Goal: Task Accomplishment & Management: Use online tool/utility

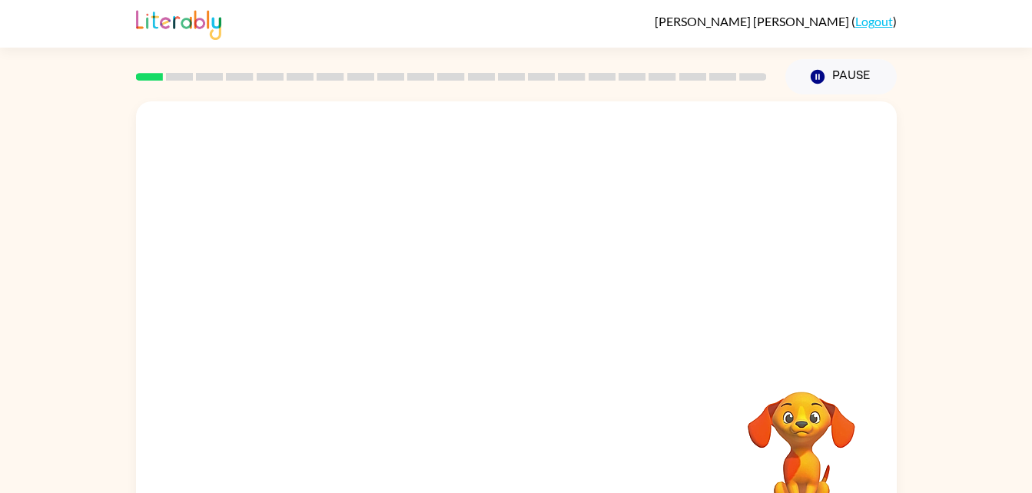
click at [1031, 303] on html "Meah Franco-Knight ( Logout ) Pause Pause Your browser must support playing .mp…" at bounding box center [516, 270] width 1032 height 540
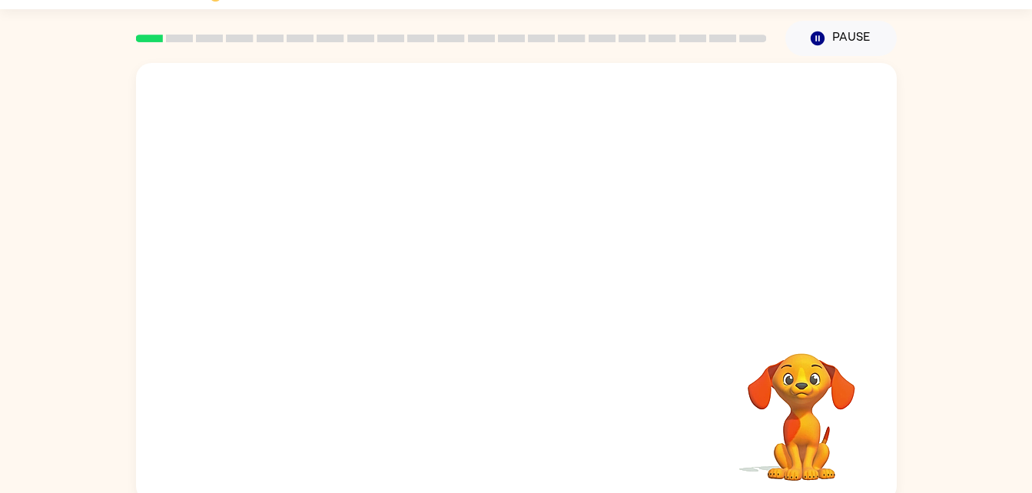
scroll to position [47, 0]
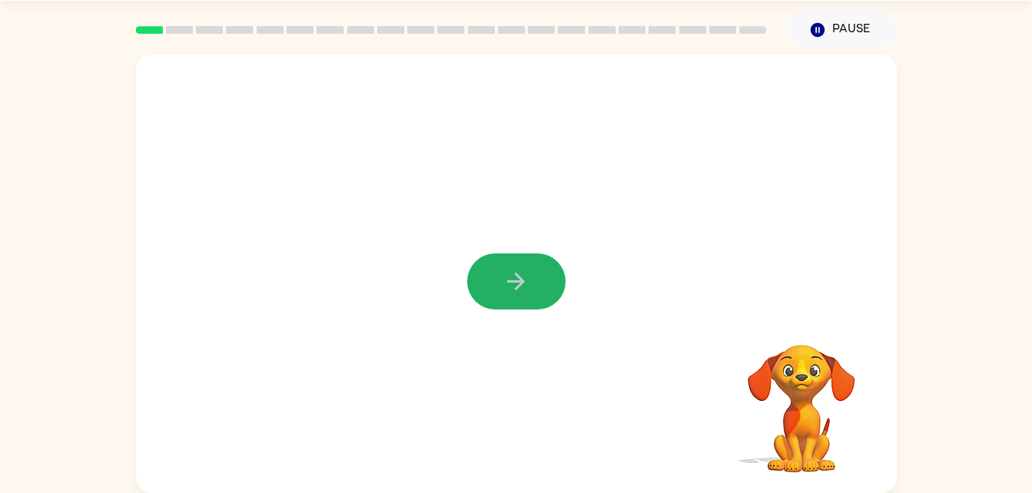
click at [519, 280] on icon "button" at bounding box center [515, 281] width 27 height 27
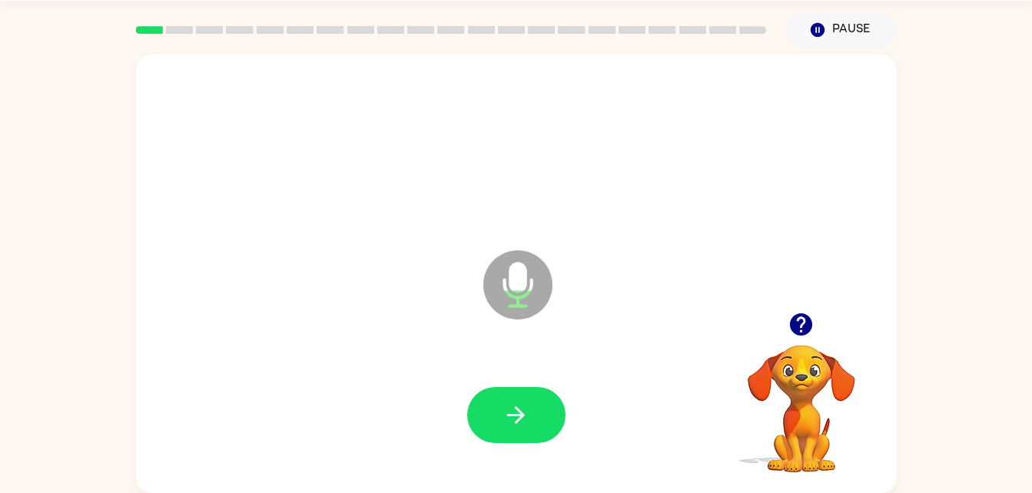
click at [519, 405] on icon "button" at bounding box center [515, 415] width 27 height 27
click at [518, 412] on icon "button" at bounding box center [515, 415] width 27 height 27
drag, startPoint x: 520, startPoint y: 404, endPoint x: 828, endPoint y: 280, distance: 332.0
click at [828, 280] on div "Microphone The Microphone is here when it is your turn to talk" at bounding box center [516, 274] width 761 height 439
click at [535, 413] on button "button" at bounding box center [516, 415] width 98 height 56
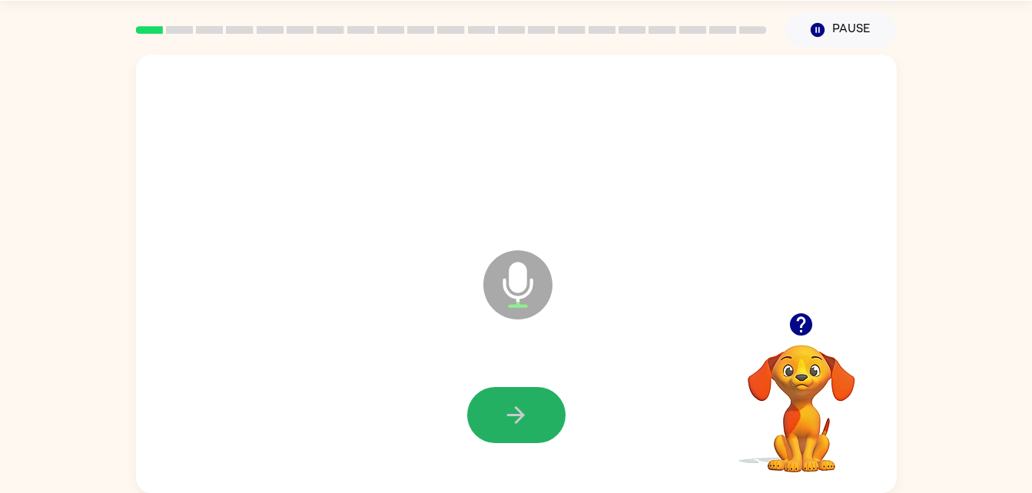
click at [535, 413] on button "button" at bounding box center [516, 415] width 98 height 56
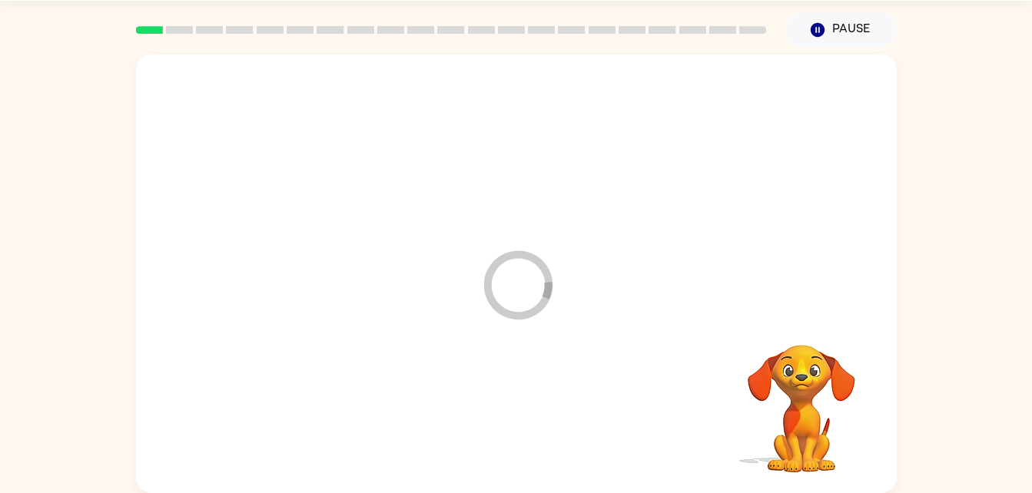
click at [535, 413] on div at bounding box center [516, 416] width 730 height 126
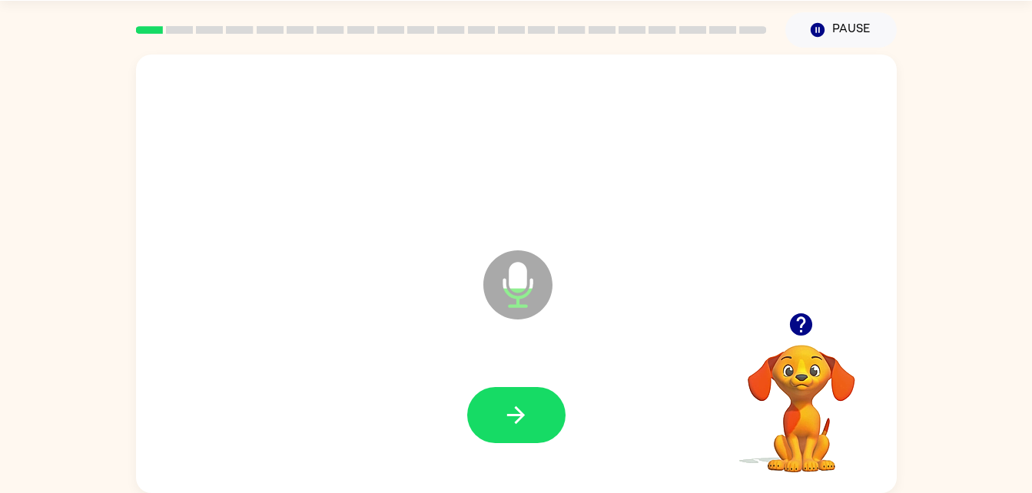
drag, startPoint x: 533, startPoint y: 403, endPoint x: 385, endPoint y: 304, distance: 178.4
click at [385, 304] on div "Microphone The Microphone is here when it is your turn to talk" at bounding box center [516, 274] width 761 height 439
click at [522, 393] on button "button" at bounding box center [516, 415] width 98 height 56
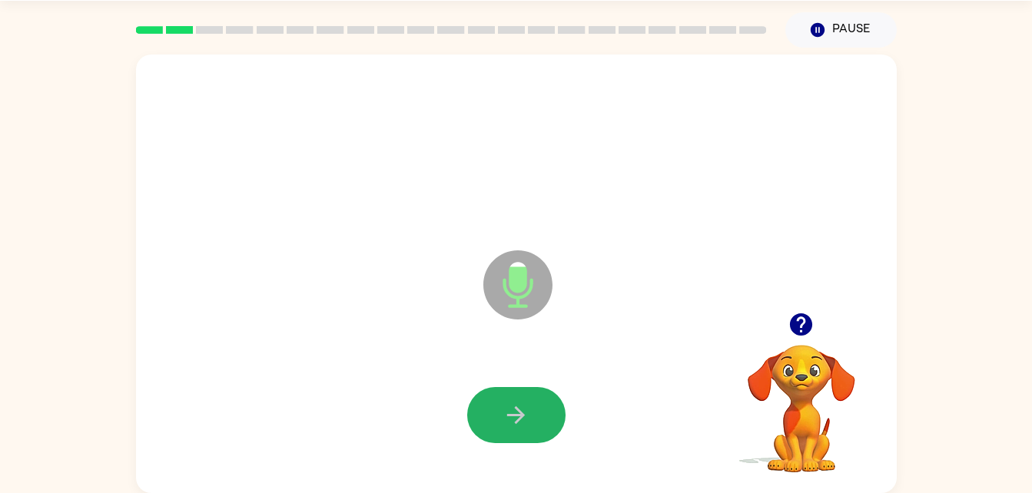
click at [542, 412] on button "button" at bounding box center [516, 415] width 98 height 56
click at [533, 408] on button "button" at bounding box center [516, 415] width 98 height 56
click at [522, 409] on icon "button" at bounding box center [515, 415] width 27 height 27
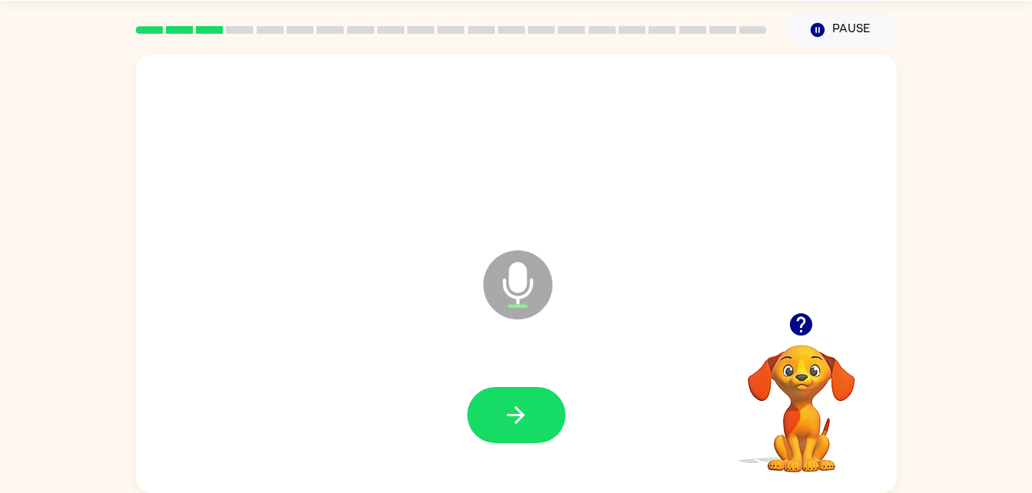
drag, startPoint x: 522, startPoint y: 409, endPoint x: 459, endPoint y: 353, distance: 84.4
click at [459, 353] on div at bounding box center [516, 416] width 730 height 126
click at [518, 421] on icon "button" at bounding box center [516, 415] width 18 height 18
click at [540, 402] on button "button" at bounding box center [516, 415] width 98 height 56
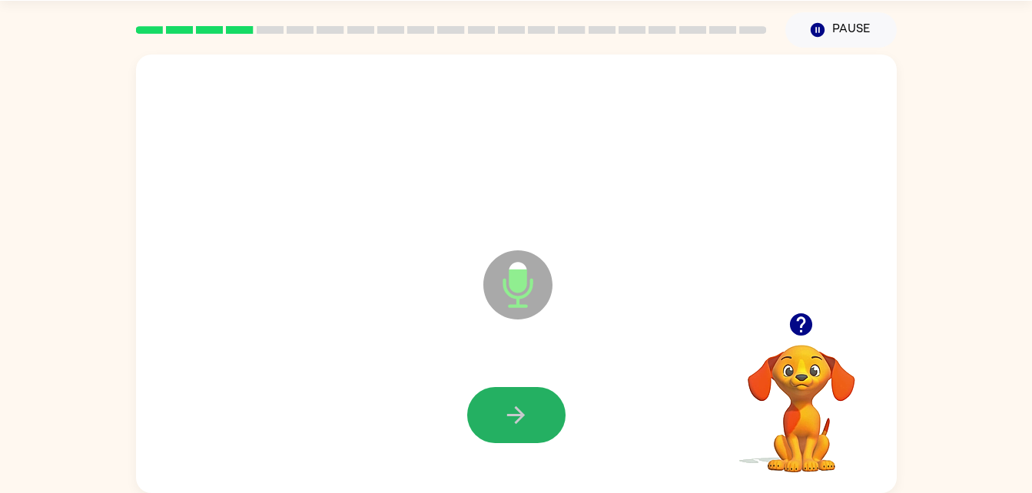
click at [527, 413] on icon "button" at bounding box center [515, 415] width 27 height 27
click at [516, 394] on button "button" at bounding box center [516, 415] width 98 height 56
click at [523, 404] on icon "button" at bounding box center [515, 415] width 27 height 27
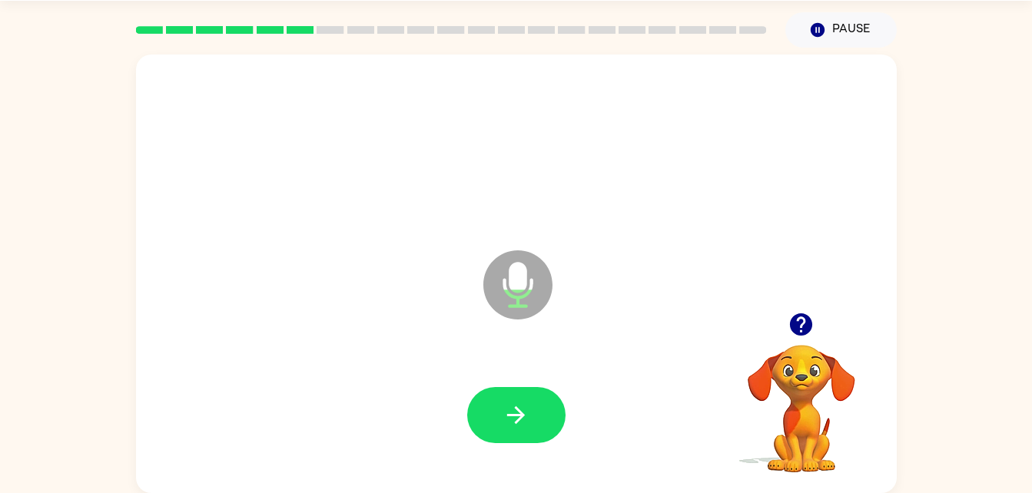
drag, startPoint x: 523, startPoint y: 404, endPoint x: 383, endPoint y: 294, distance: 178.4
click at [383, 294] on div "Microphone The Microphone is here when it is your turn to talk" at bounding box center [516, 274] width 761 height 439
click at [512, 402] on icon "button" at bounding box center [515, 415] width 27 height 27
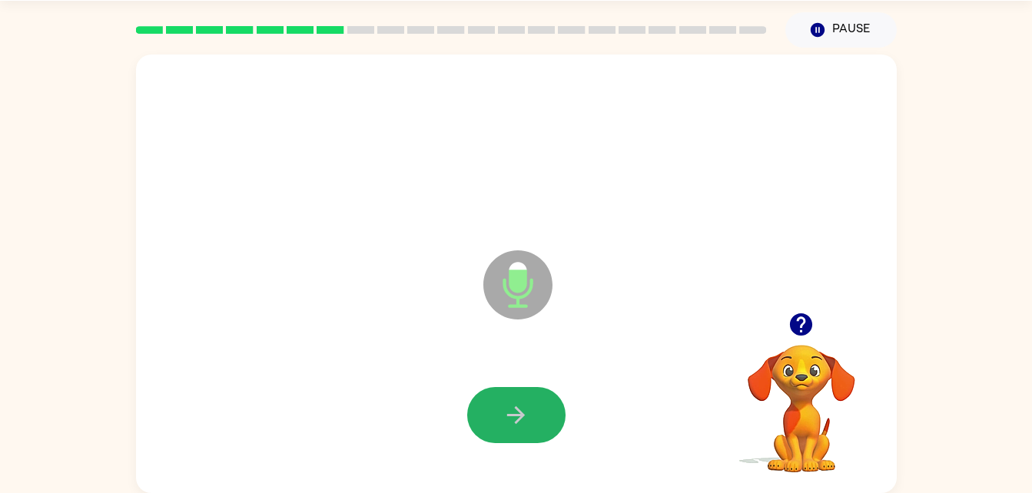
click at [516, 417] on icon "button" at bounding box center [515, 415] width 27 height 27
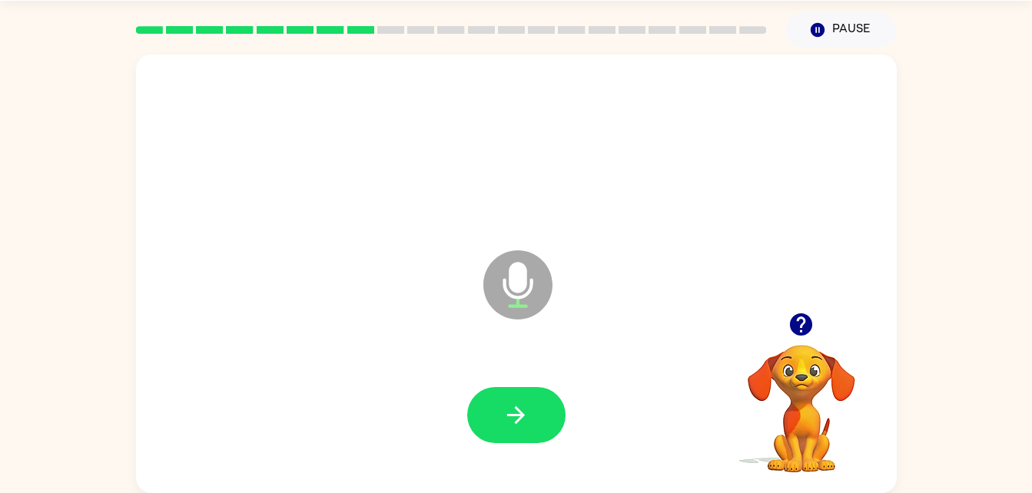
click at [512, 406] on icon "button" at bounding box center [515, 415] width 27 height 27
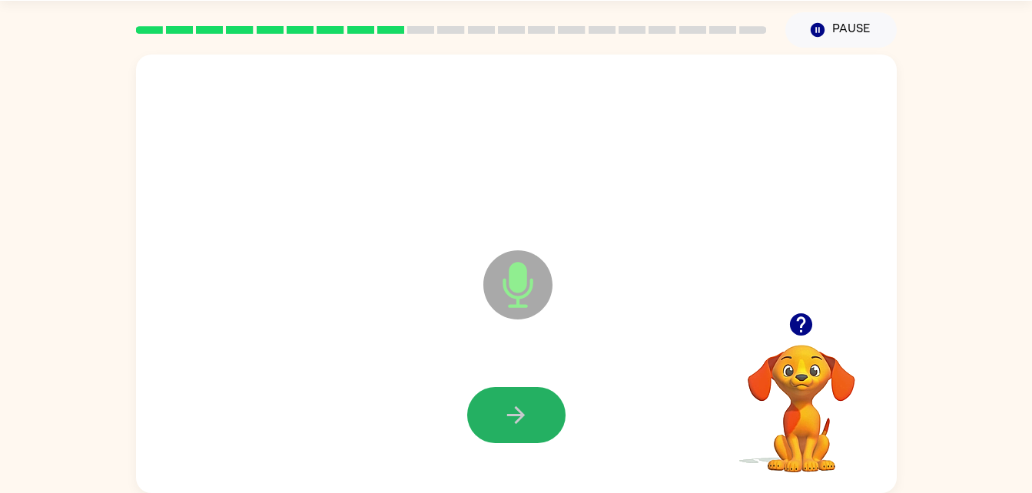
click at [529, 404] on icon "button" at bounding box center [515, 415] width 27 height 27
drag, startPoint x: 790, startPoint y: 433, endPoint x: 791, endPoint y: 441, distance: 7.8
click at [791, 441] on video "Your browser must support playing .mp4 files to use Literably. Please try using…" at bounding box center [801, 398] width 154 height 154
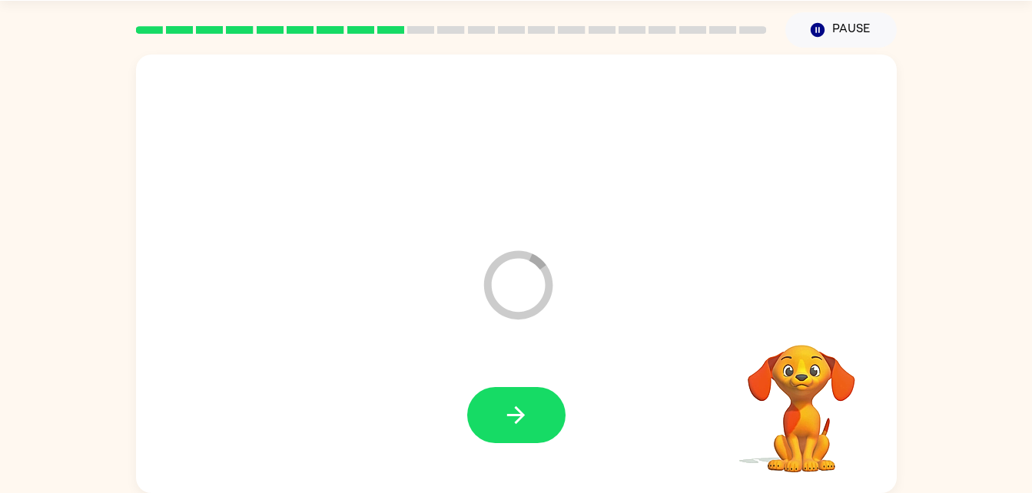
drag, startPoint x: 613, startPoint y: 247, endPoint x: 509, endPoint y: 412, distance: 194.8
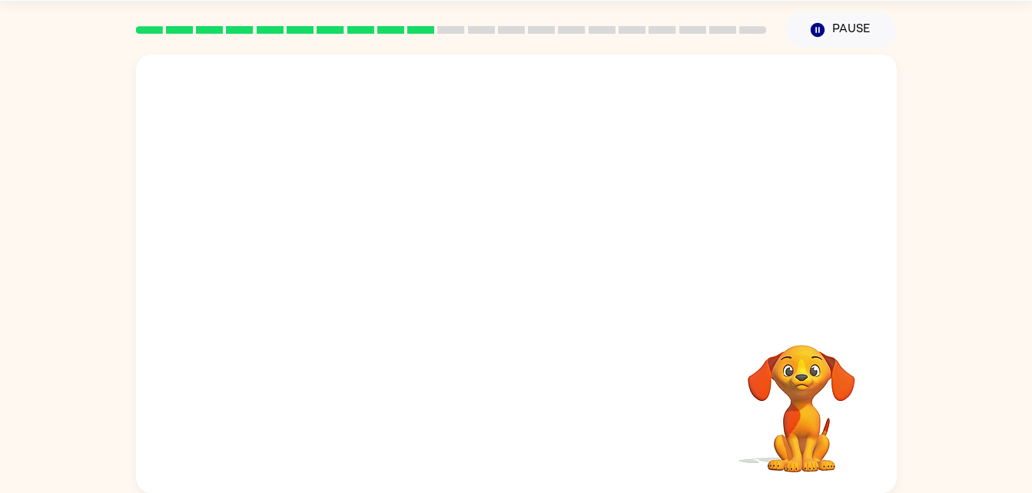
drag, startPoint x: 509, startPoint y: 412, endPoint x: 443, endPoint y: 335, distance: 101.3
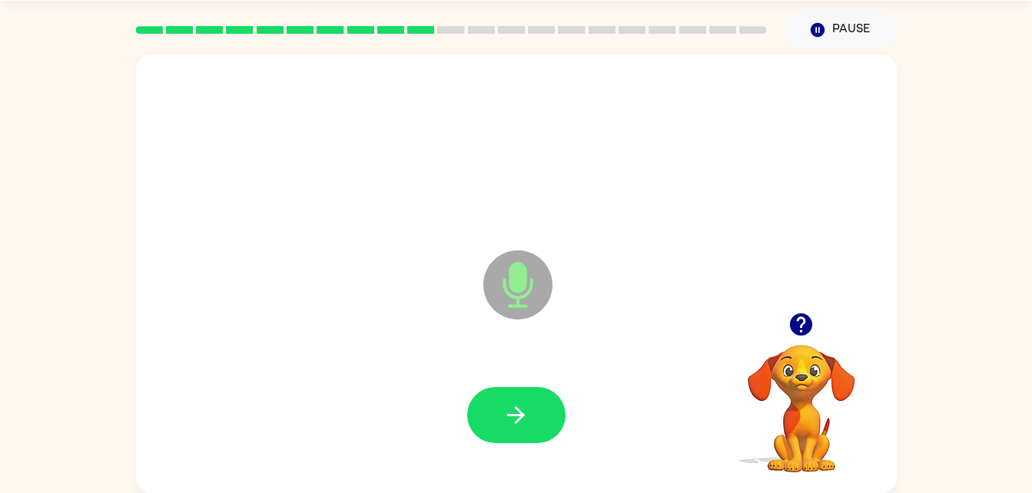
click at [443, 335] on div "Microphone The Microphone is here when it is your turn to talk" at bounding box center [516, 274] width 761 height 439
click at [515, 406] on icon "button" at bounding box center [515, 415] width 27 height 27
click at [503, 396] on button "button" at bounding box center [516, 415] width 98 height 56
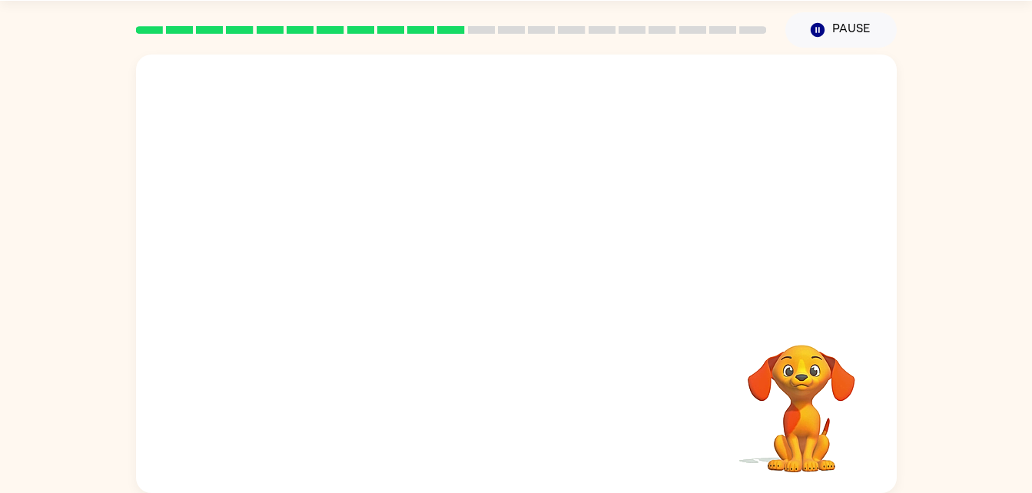
click at [507, 426] on div at bounding box center [516, 416] width 730 height 126
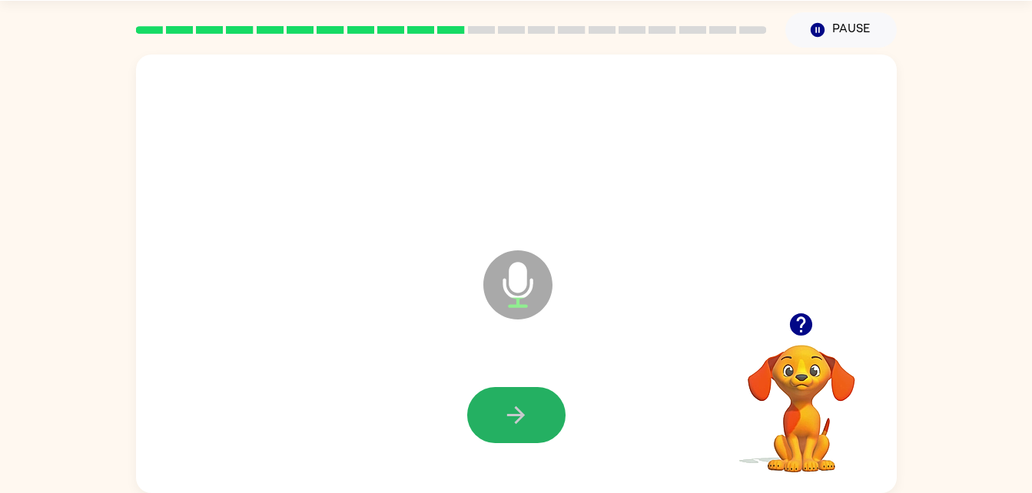
click at [509, 427] on icon "button" at bounding box center [515, 415] width 27 height 27
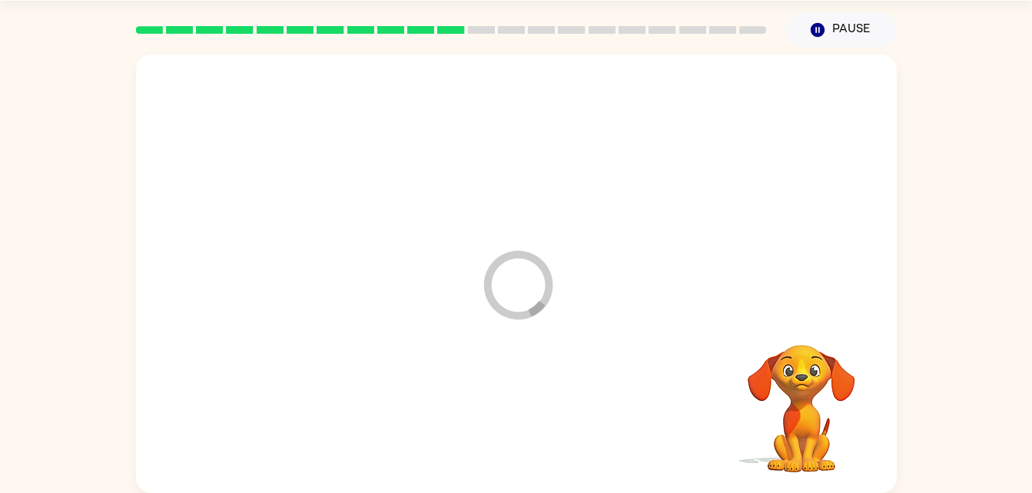
click at [509, 427] on div at bounding box center [516, 416] width 730 height 126
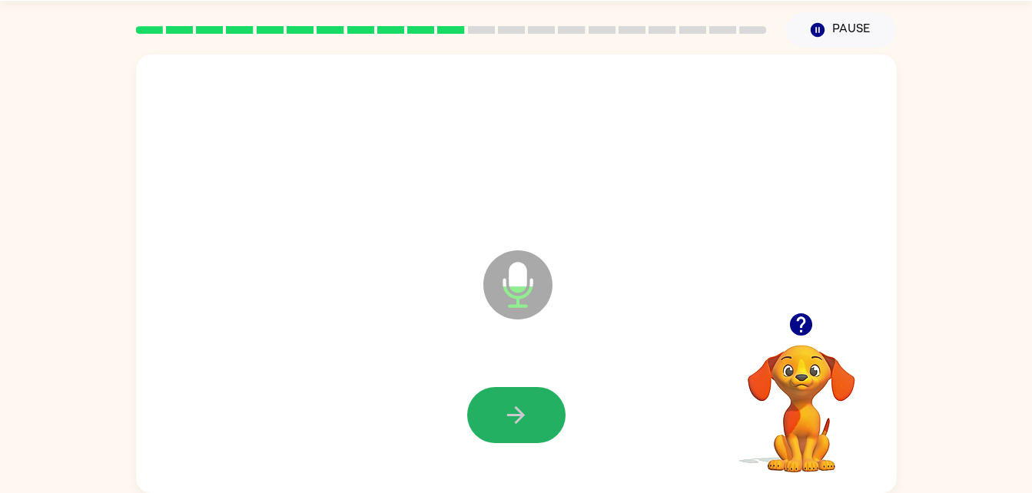
click at [509, 427] on icon "button" at bounding box center [515, 415] width 27 height 27
click at [504, 410] on icon "button" at bounding box center [515, 415] width 27 height 27
click at [513, 439] on button "button" at bounding box center [516, 415] width 98 height 56
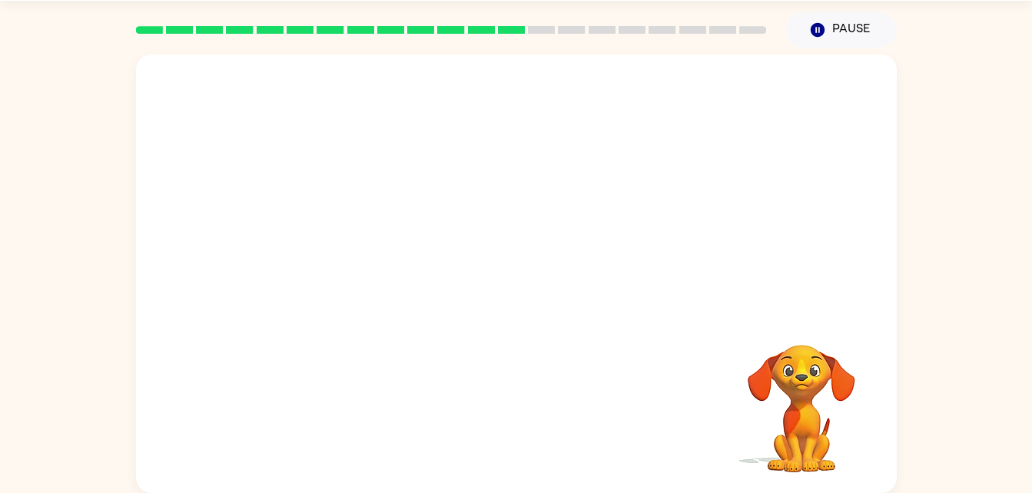
click at [511, 438] on div "Your browser must support playing .mp4 files to use Literably. Please try using…" at bounding box center [516, 274] width 761 height 439
click at [508, 456] on div "Your browser must support playing .mp4 files to use Literably. Please try using…" at bounding box center [516, 274] width 761 height 439
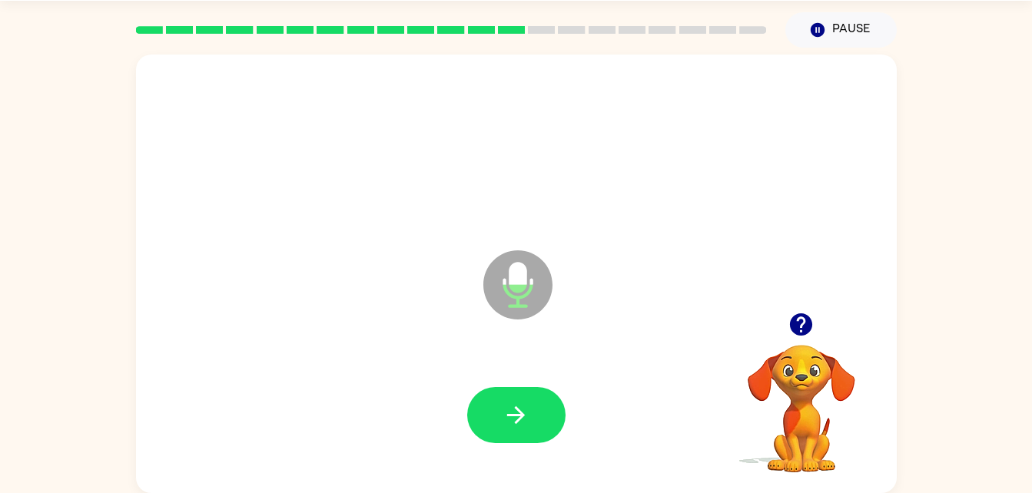
click at [509, 421] on icon "button" at bounding box center [515, 415] width 27 height 27
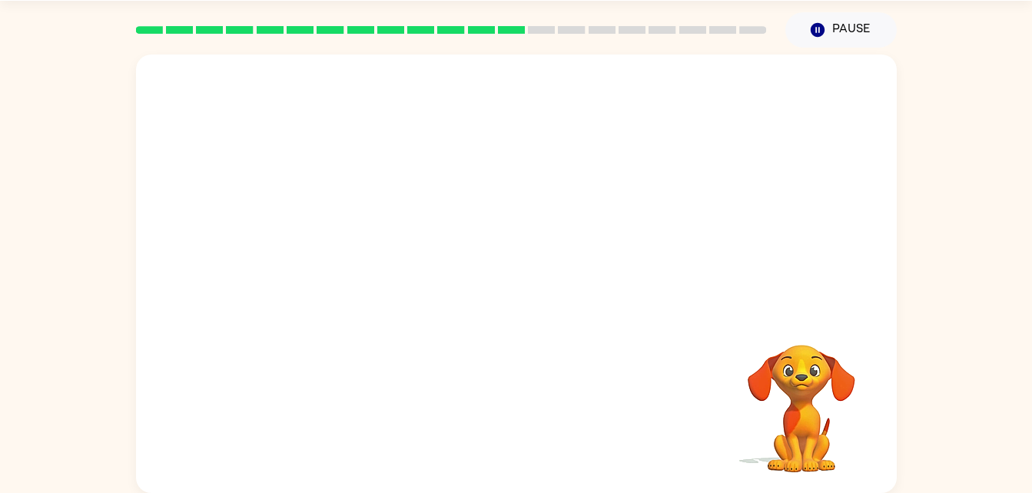
click at [506, 413] on div "Your browser must support playing .mp4 files to use Literably. Please try using…" at bounding box center [516, 274] width 761 height 439
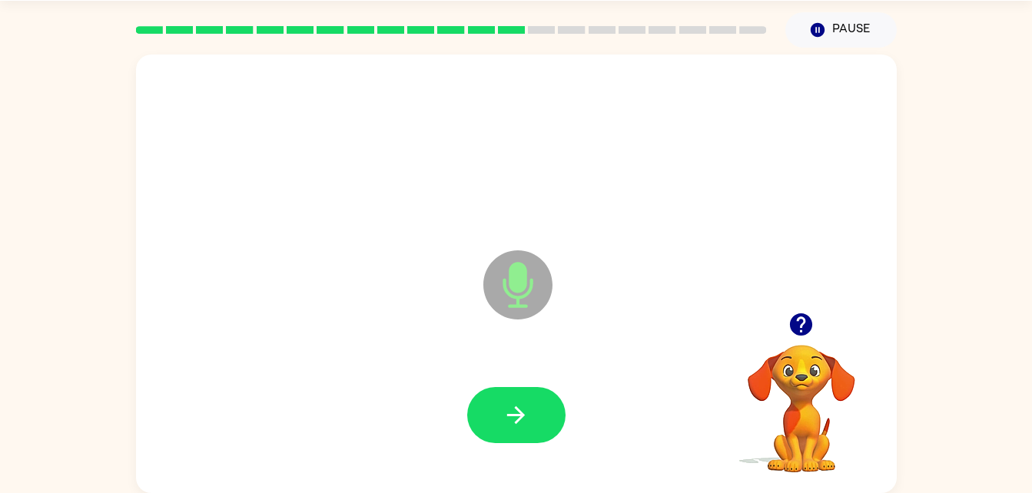
click at [504, 375] on div at bounding box center [516, 416] width 730 height 126
click at [519, 422] on icon "button" at bounding box center [515, 415] width 27 height 27
click at [525, 408] on icon "button" at bounding box center [515, 415] width 27 height 27
click at [525, 406] on icon "button" at bounding box center [515, 415] width 27 height 27
click at [516, 417] on icon "button" at bounding box center [515, 415] width 27 height 27
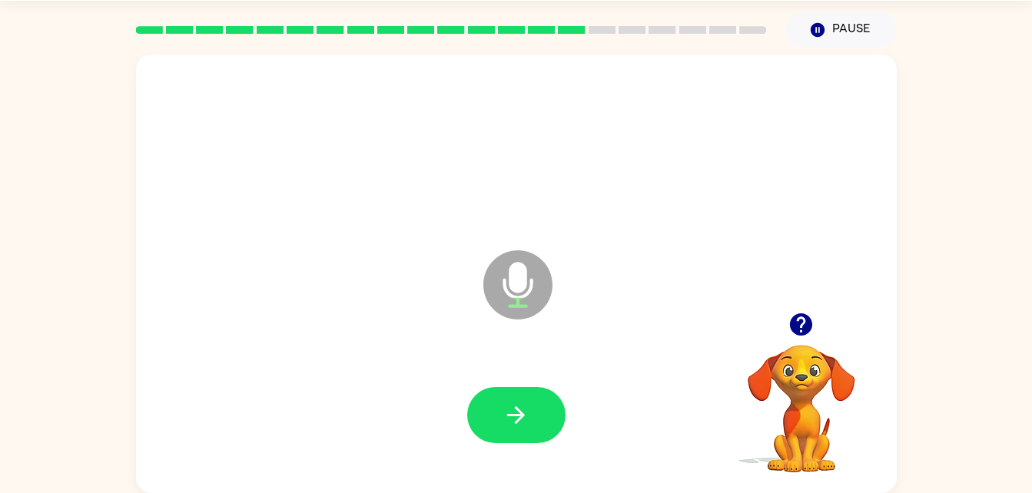
click at [472, 435] on div at bounding box center [516, 415] width 98 height 56
click at [526, 409] on icon "button" at bounding box center [515, 415] width 27 height 27
click at [518, 405] on icon "button" at bounding box center [515, 415] width 27 height 27
drag, startPoint x: 518, startPoint y: 405, endPoint x: 419, endPoint y: 368, distance: 105.0
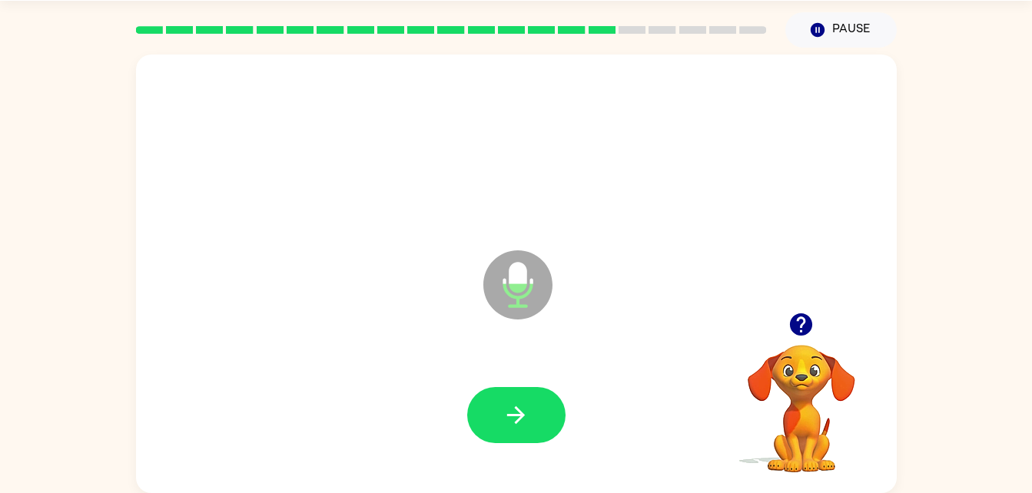
click at [419, 368] on div at bounding box center [516, 416] width 730 height 126
click at [515, 391] on button "button" at bounding box center [516, 415] width 98 height 56
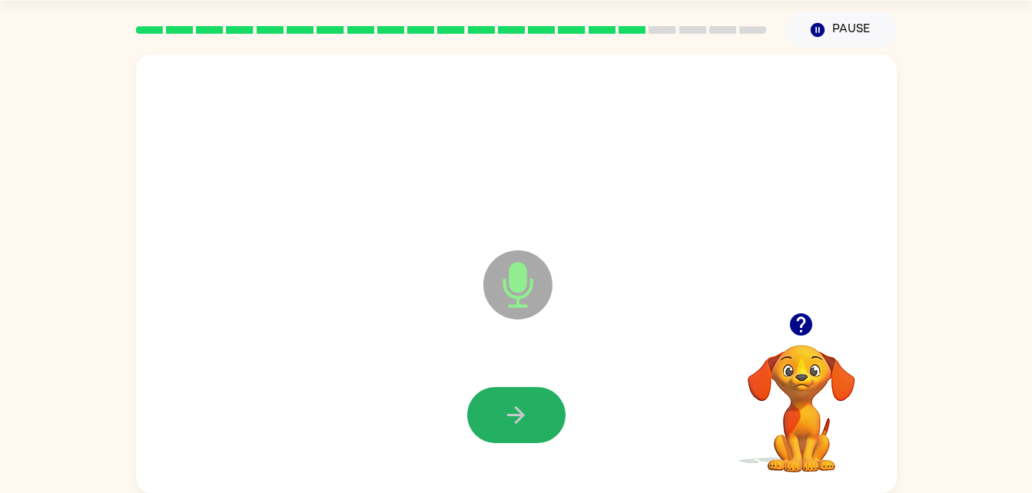
click at [529, 402] on icon "button" at bounding box center [515, 415] width 27 height 27
click at [520, 416] on icon "button" at bounding box center [516, 415] width 18 height 18
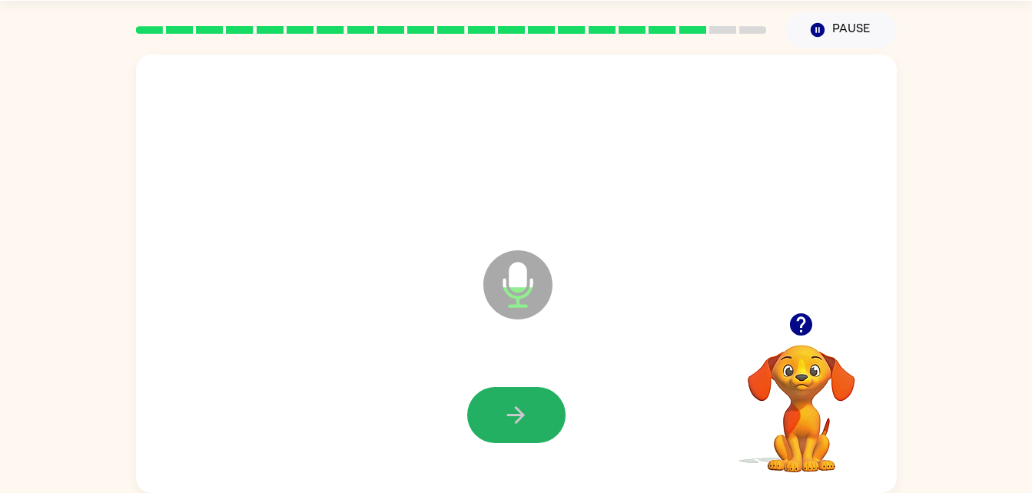
click at [520, 416] on icon "button" at bounding box center [516, 415] width 18 height 18
click at [517, 417] on icon "button" at bounding box center [515, 415] width 27 height 27
click at [520, 418] on icon "button" at bounding box center [516, 415] width 18 height 18
click at [508, 421] on icon "button" at bounding box center [515, 415] width 27 height 27
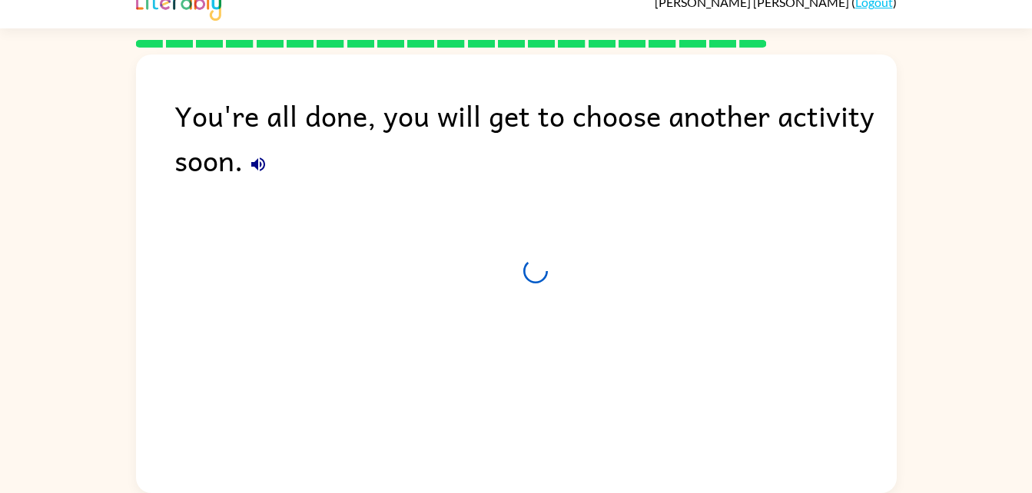
scroll to position [19, 0]
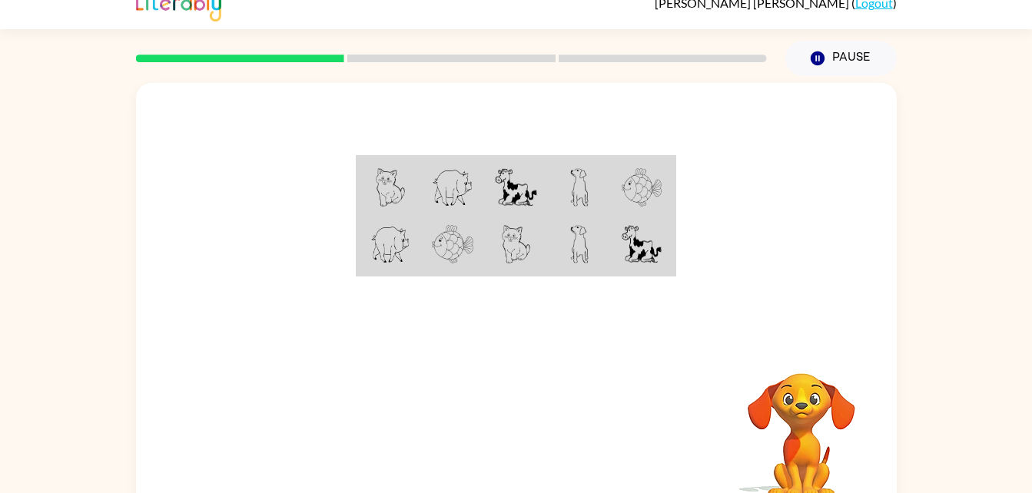
scroll to position [39, 0]
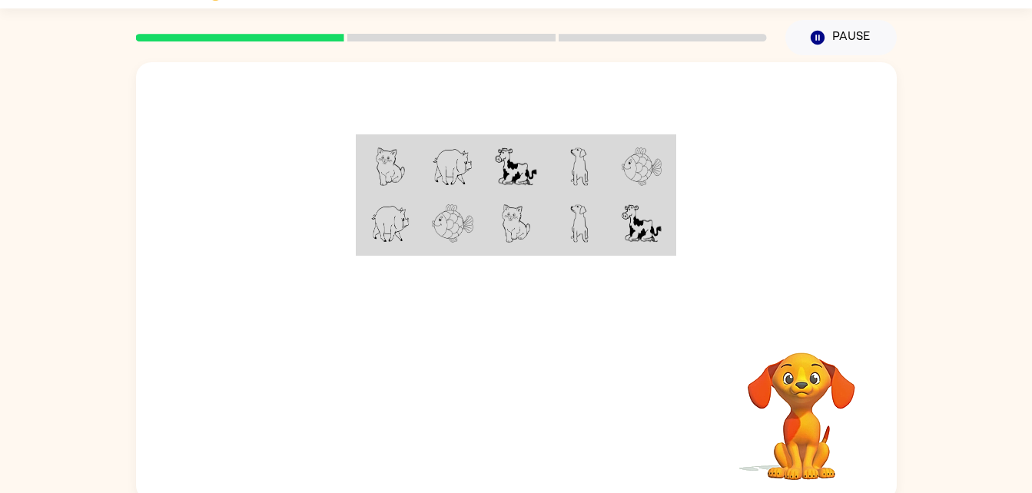
click at [389, 171] on img at bounding box center [390, 167] width 29 height 38
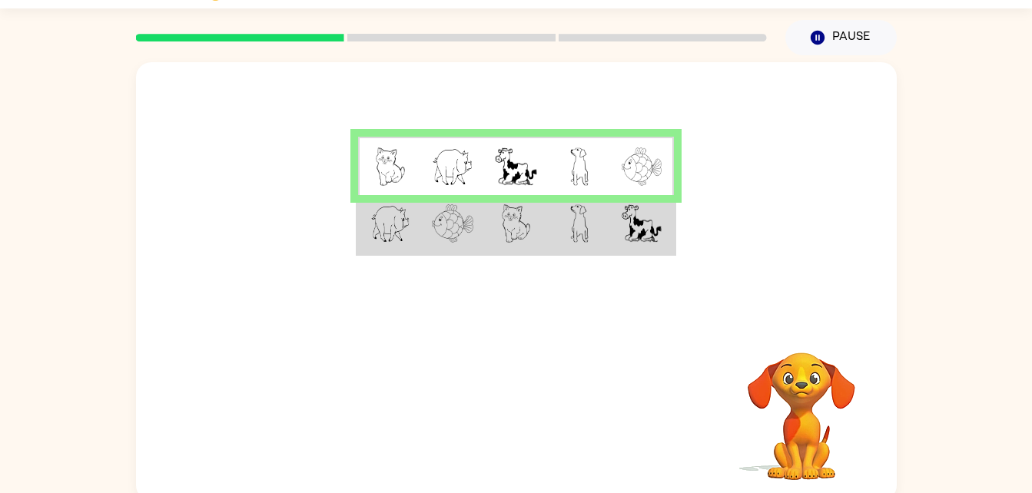
click at [460, 220] on img at bounding box center [452, 223] width 41 height 38
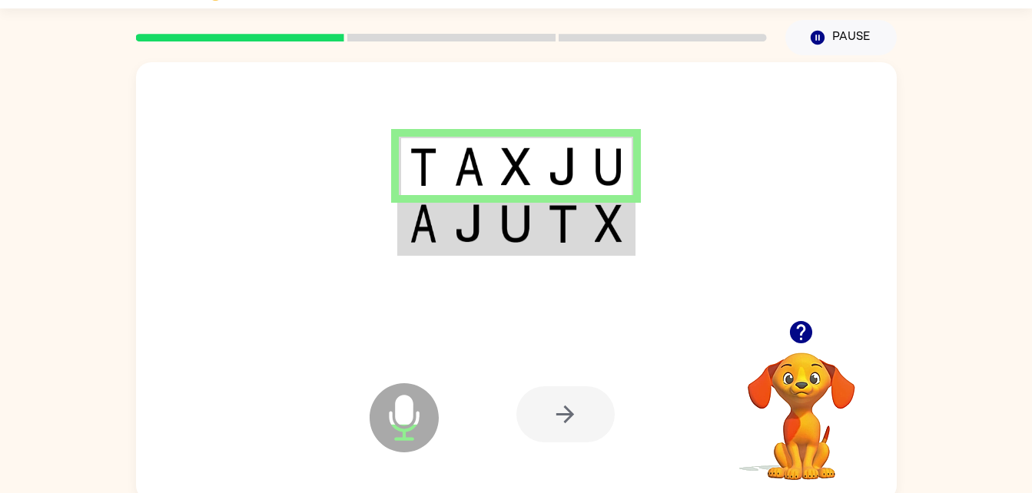
click at [499, 161] on td at bounding box center [515, 166] width 47 height 59
click at [574, 372] on div at bounding box center [629, 414] width 227 height 173
click at [581, 412] on div at bounding box center [565, 414] width 98 height 56
click at [492, 244] on td at bounding box center [515, 224] width 47 height 59
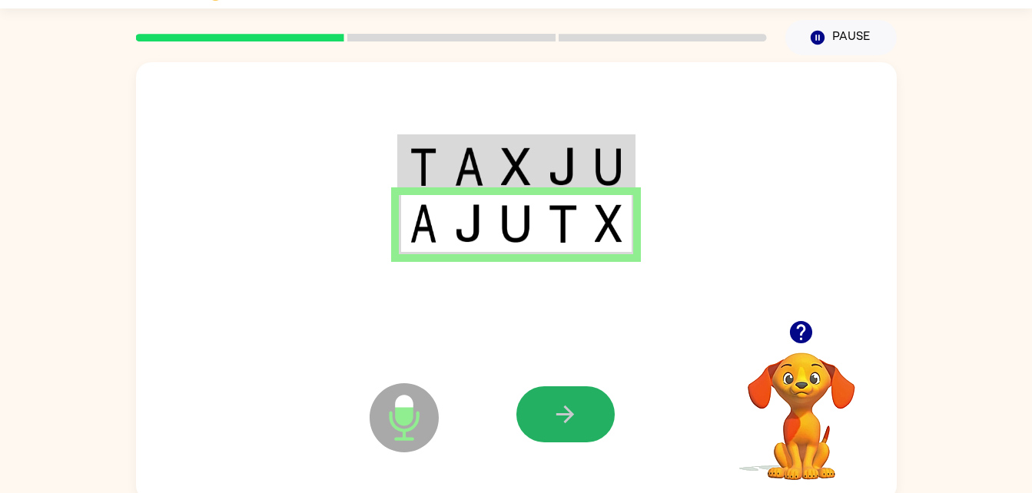
click at [575, 405] on icon "button" at bounding box center [565, 414] width 27 height 27
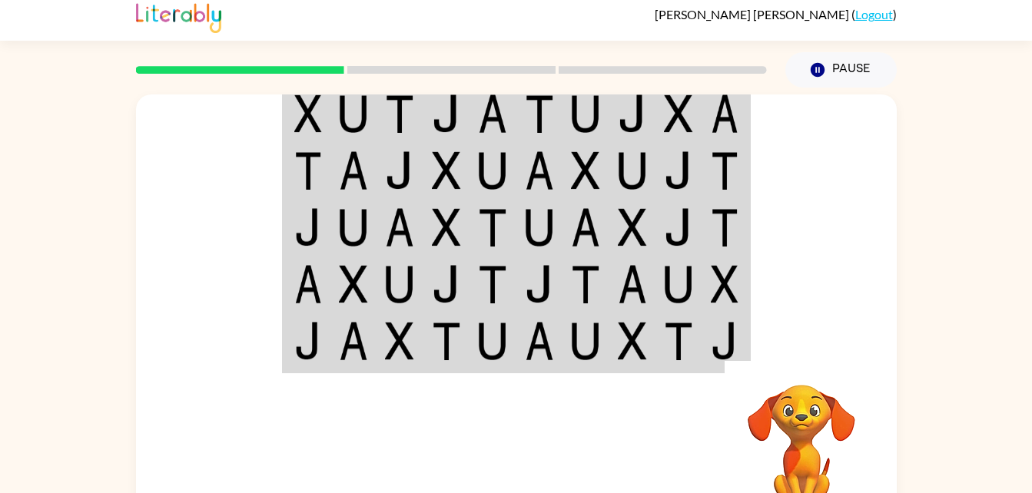
scroll to position [6, 0]
click at [547, 101] on img at bounding box center [539, 114] width 29 height 38
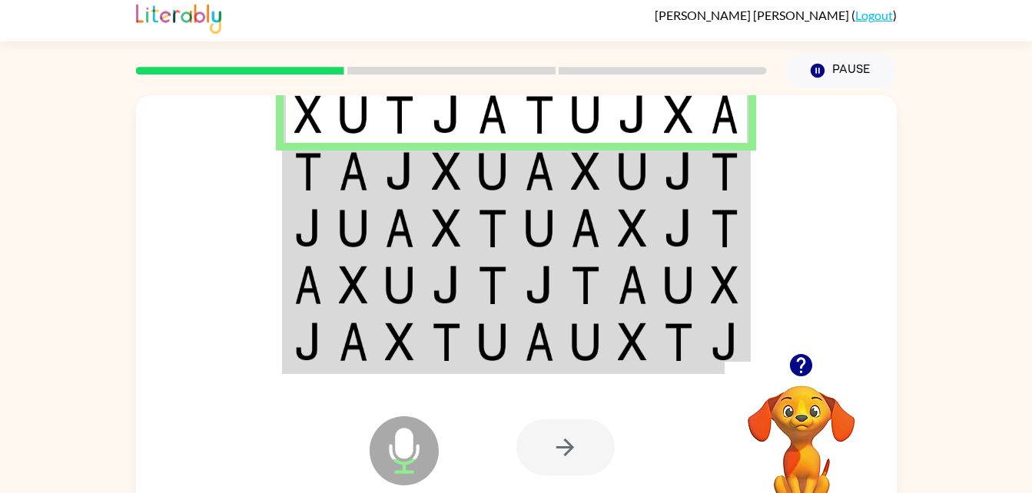
click at [489, 171] on img at bounding box center [492, 171] width 29 height 38
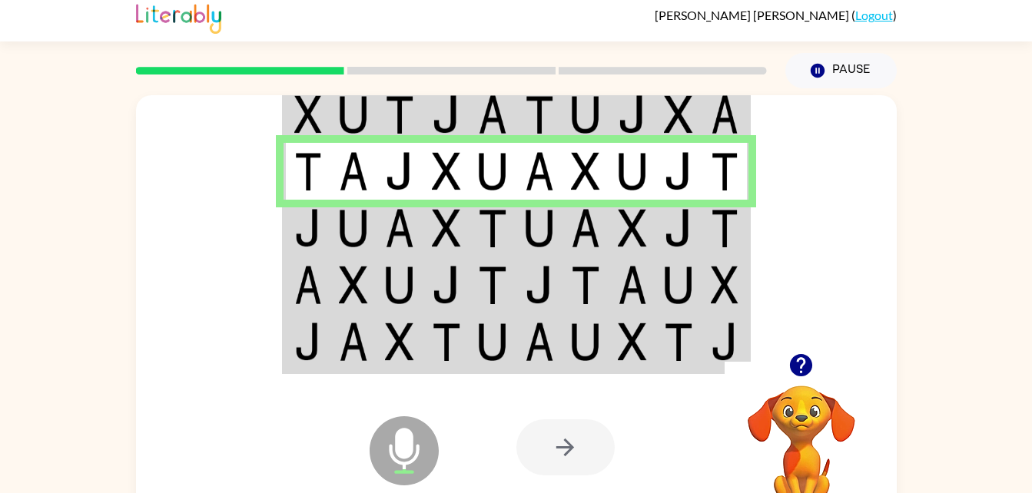
click at [483, 232] on img at bounding box center [492, 228] width 29 height 38
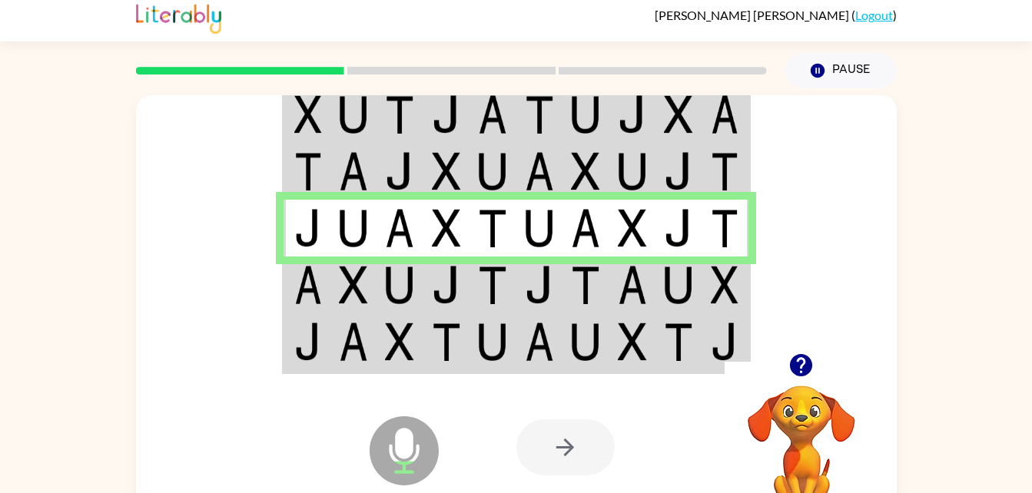
click at [625, 289] on img at bounding box center [632, 285] width 29 height 38
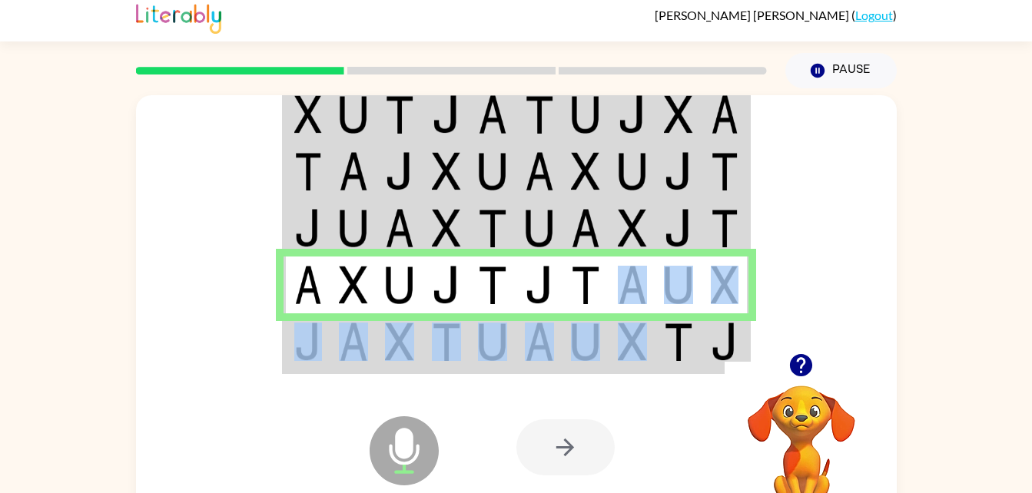
drag, startPoint x: 633, startPoint y: 311, endPoint x: 644, endPoint y: 338, distance: 29.0
click at [644, 338] on tbody at bounding box center [515, 229] width 465 height 288
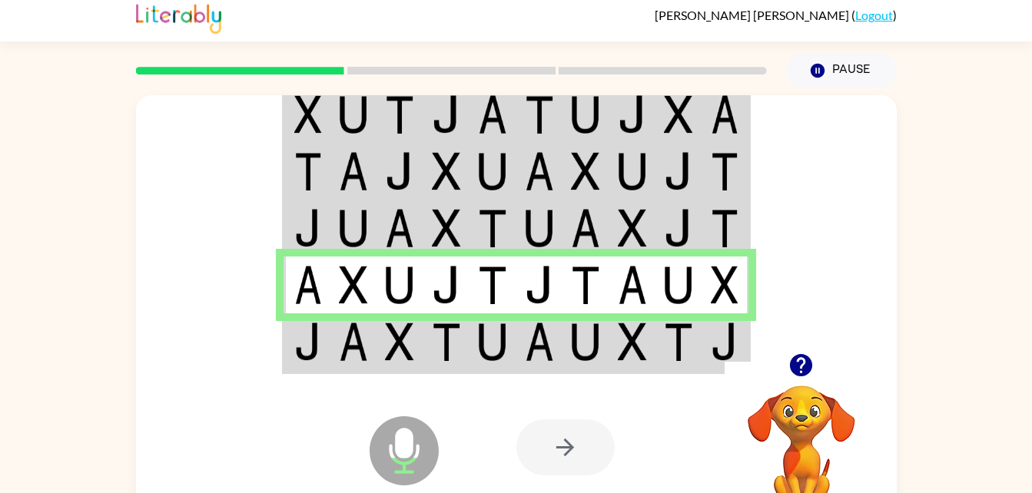
click at [466, 268] on td at bounding box center [446, 285] width 47 height 57
click at [510, 336] on td at bounding box center [492, 342] width 47 height 59
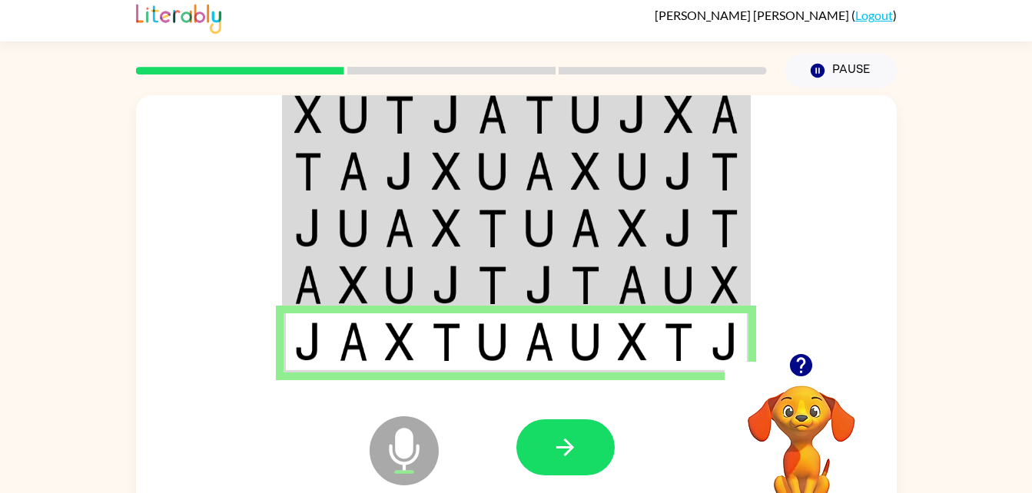
drag, startPoint x: 510, startPoint y: 336, endPoint x: 618, endPoint y: 409, distance: 130.4
click at [618, 409] on div at bounding box center [629, 447] width 227 height 173
click at [573, 449] on icon "button" at bounding box center [565, 447] width 27 height 27
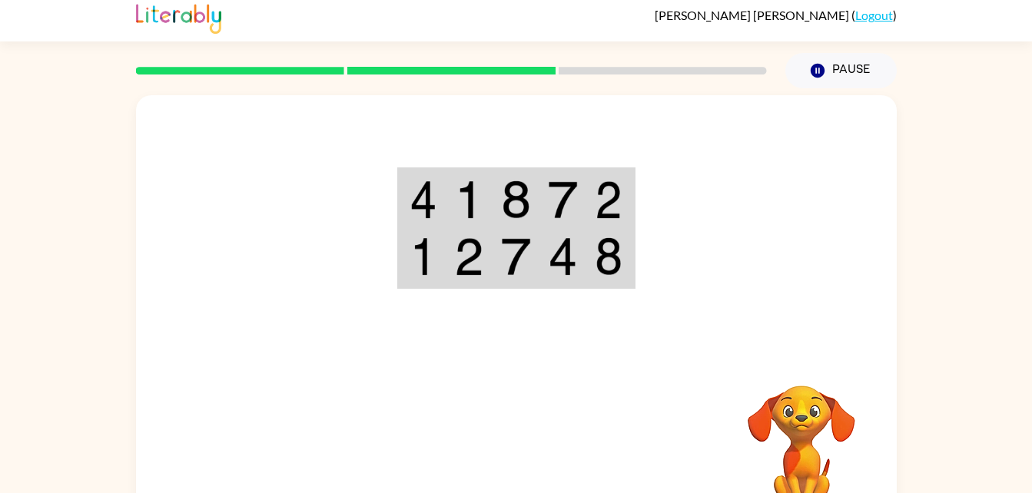
click at [515, 200] on img at bounding box center [515, 200] width 29 height 38
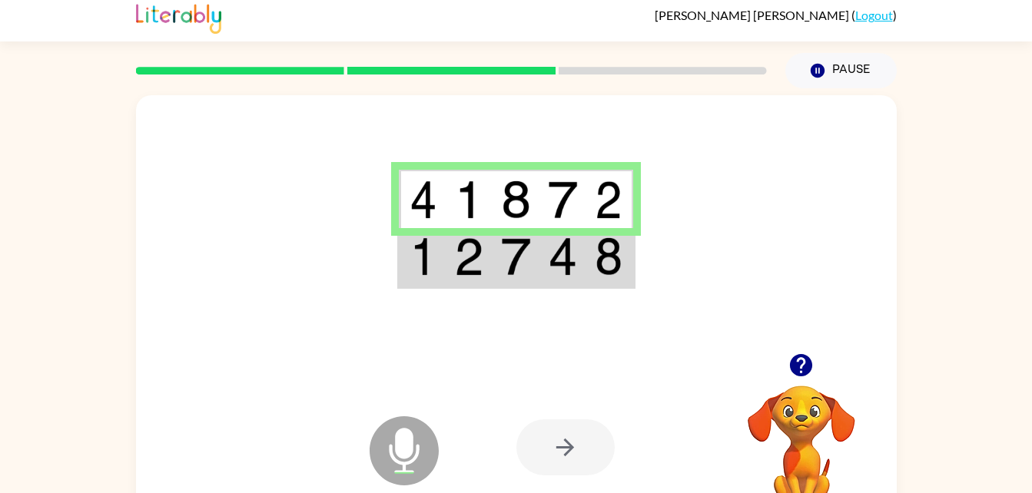
click at [499, 267] on td at bounding box center [515, 257] width 47 height 59
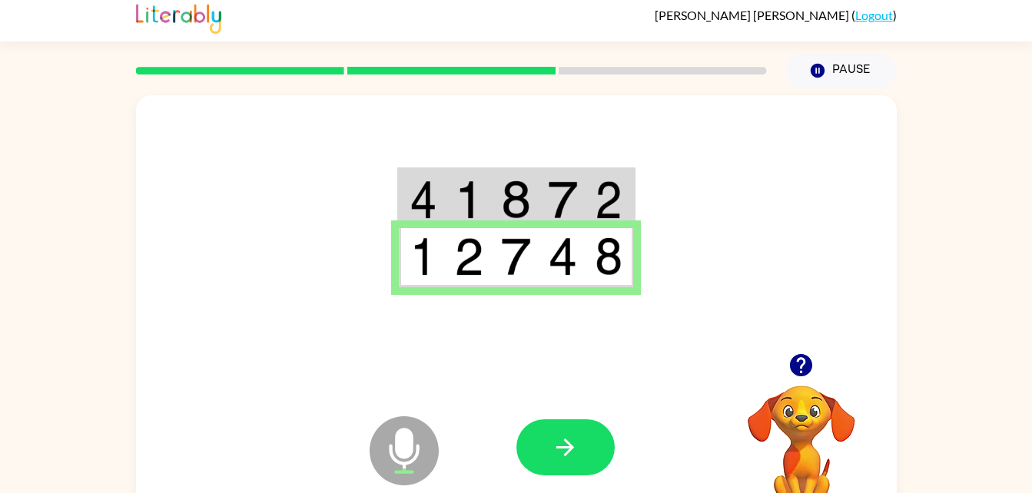
click at [557, 449] on icon "button" at bounding box center [565, 447] width 27 height 27
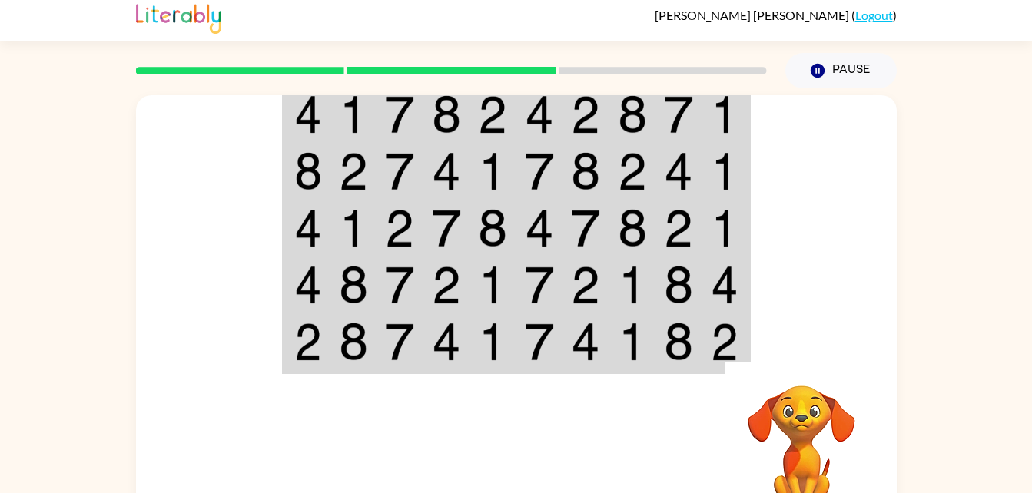
click at [397, 116] on img at bounding box center [399, 114] width 29 height 38
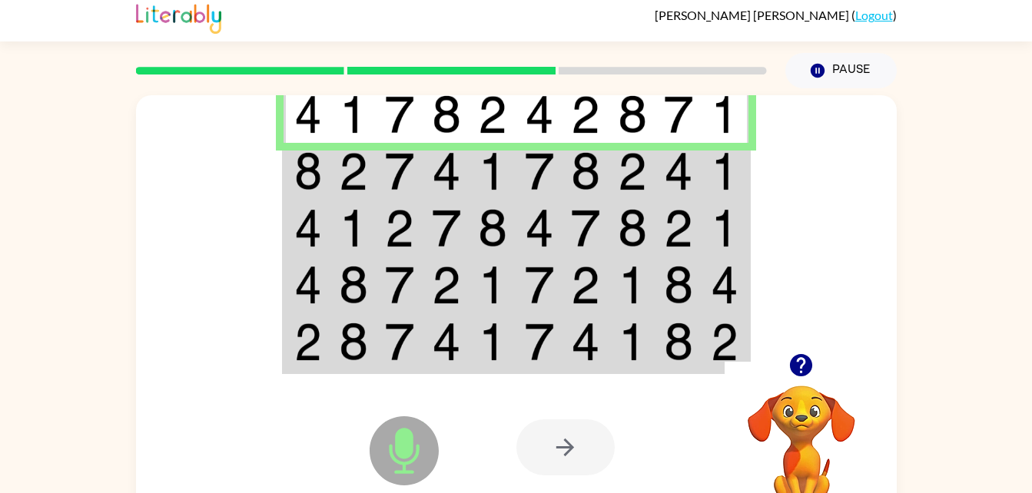
click at [397, 116] on img at bounding box center [399, 114] width 29 height 38
click at [413, 165] on img at bounding box center [399, 171] width 29 height 38
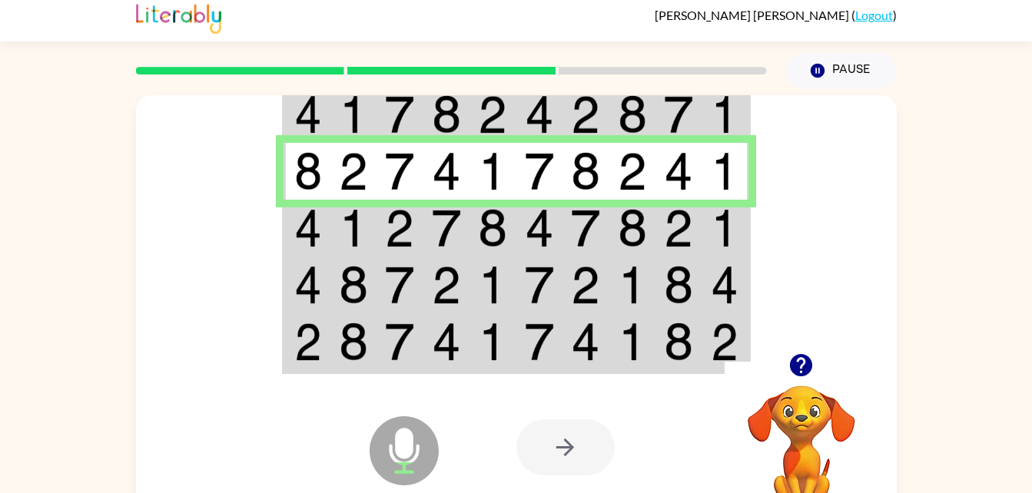
click at [453, 217] on img at bounding box center [446, 228] width 29 height 38
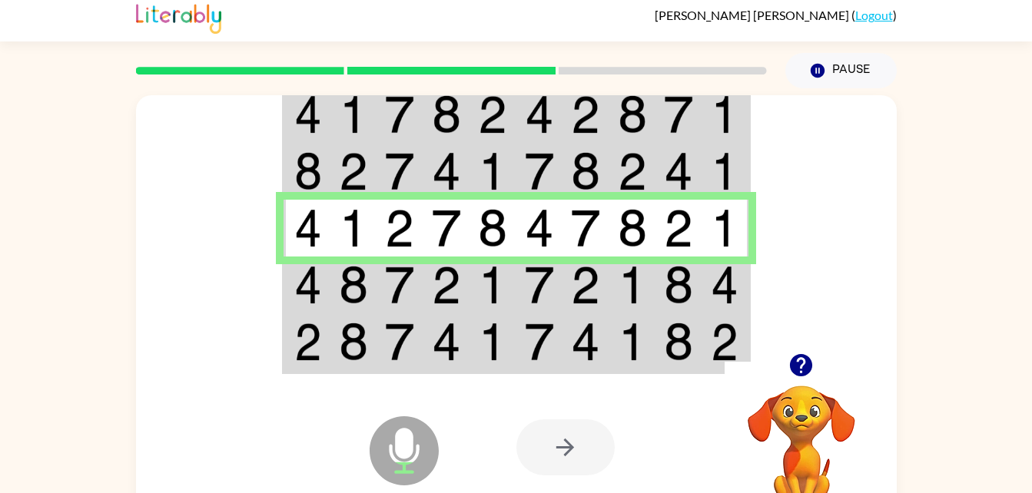
click at [475, 292] on td at bounding box center [492, 285] width 47 height 57
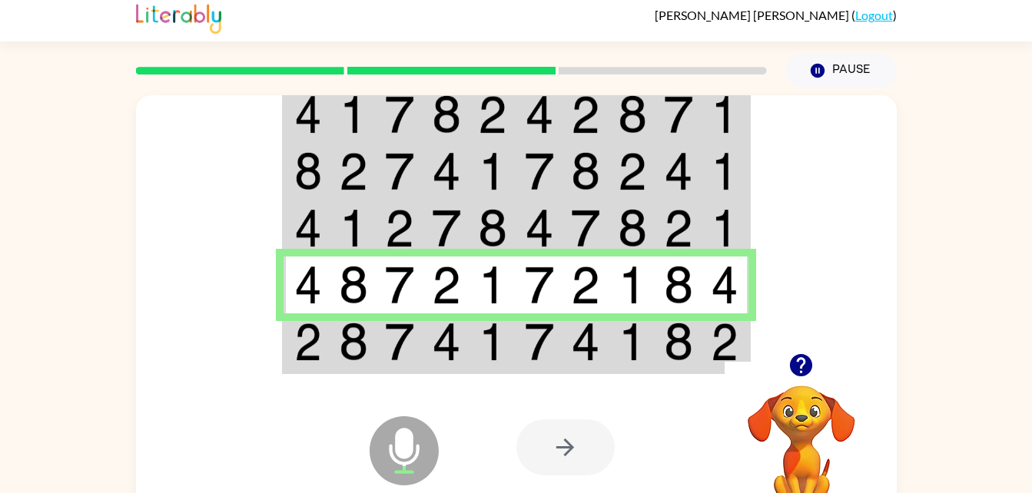
click at [514, 336] on td at bounding box center [492, 342] width 47 height 59
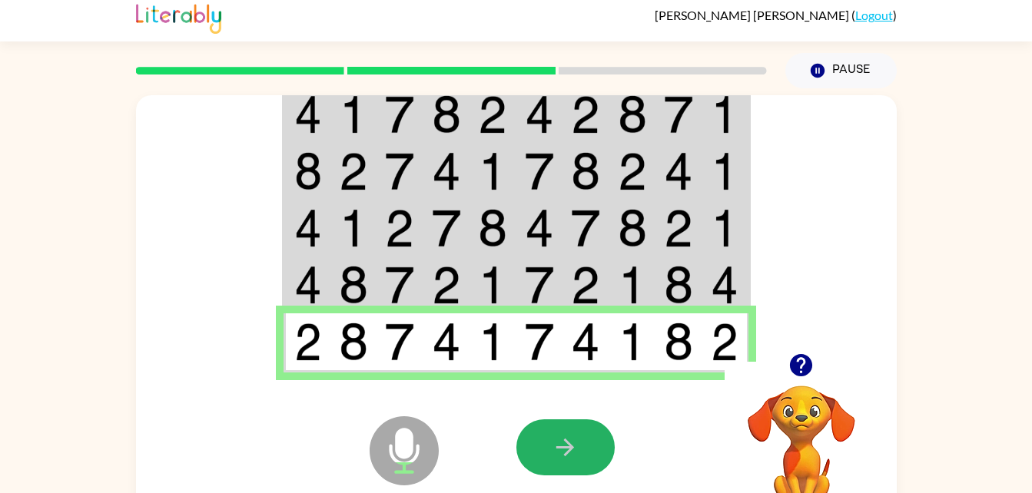
click at [570, 438] on icon "button" at bounding box center [565, 447] width 27 height 27
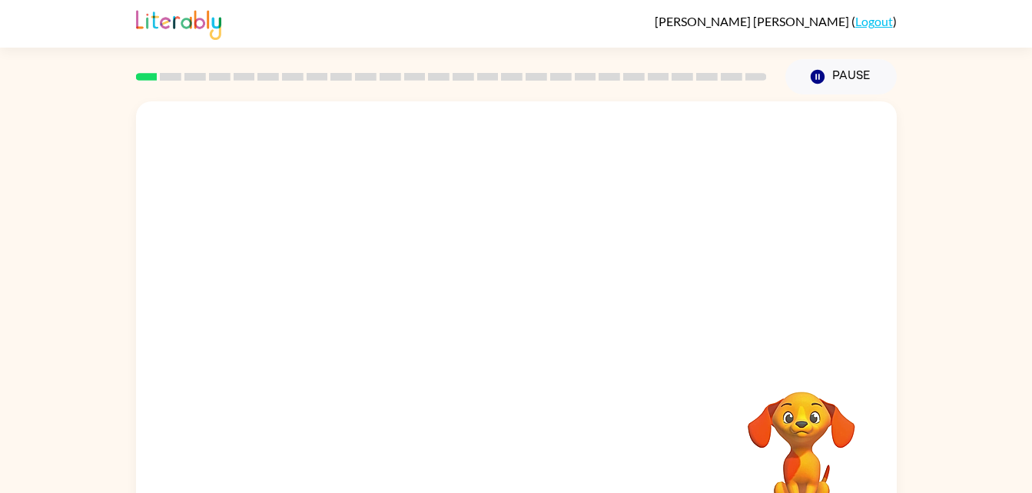
click at [997, 449] on div "Your browser must support playing .mp4 files to use Literably. Please try using…" at bounding box center [516, 317] width 1032 height 446
click at [513, 332] on icon "button" at bounding box center [515, 328] width 27 height 27
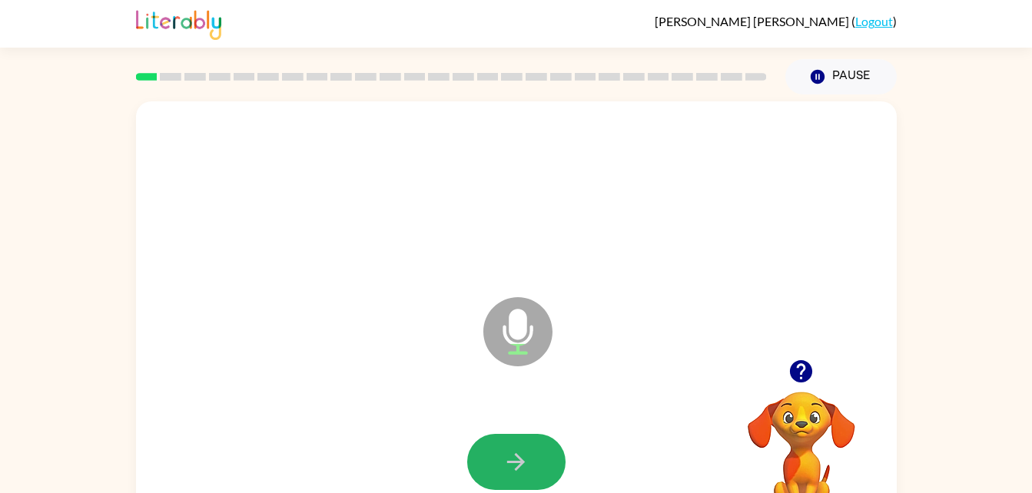
click at [529, 452] on button "button" at bounding box center [516, 462] width 98 height 56
click at [510, 477] on button "button" at bounding box center [516, 462] width 98 height 56
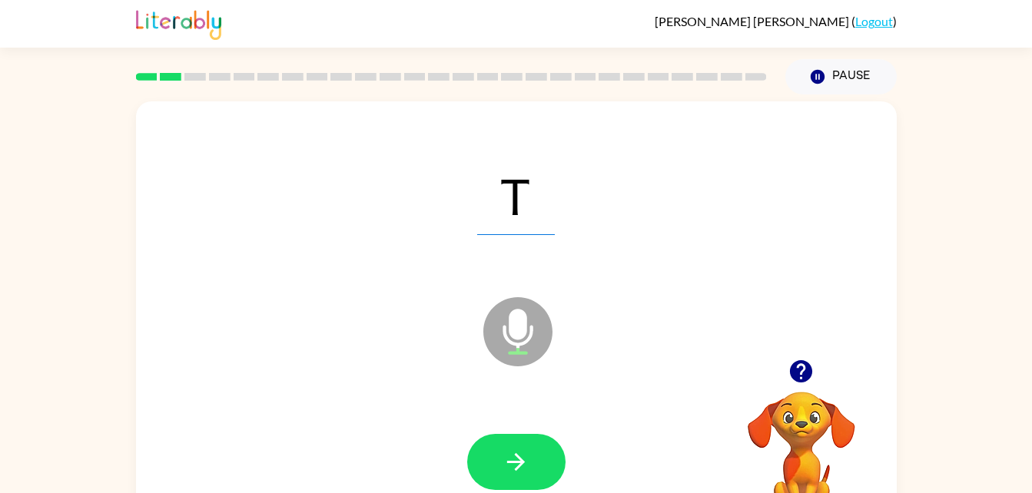
click at [506, 461] on icon "button" at bounding box center [515, 462] width 27 height 27
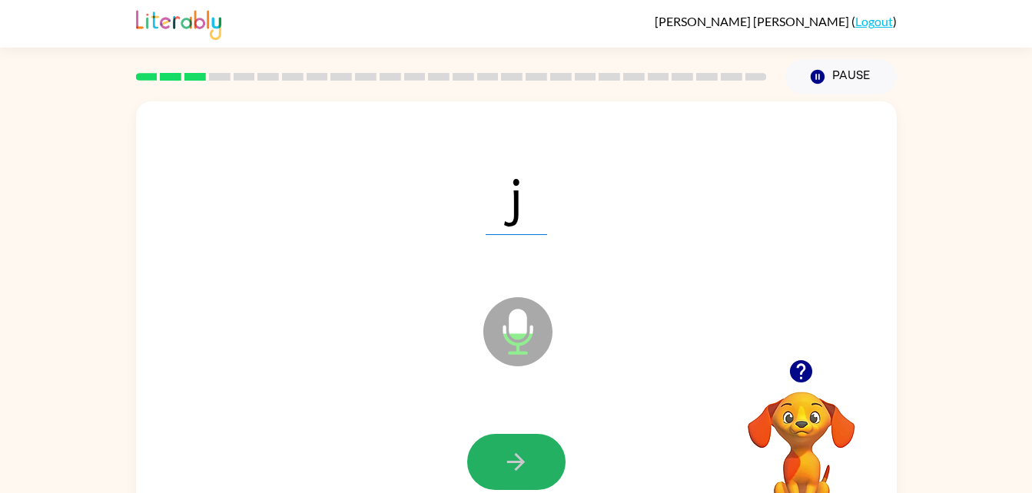
click at [506, 461] on icon "button" at bounding box center [515, 462] width 27 height 27
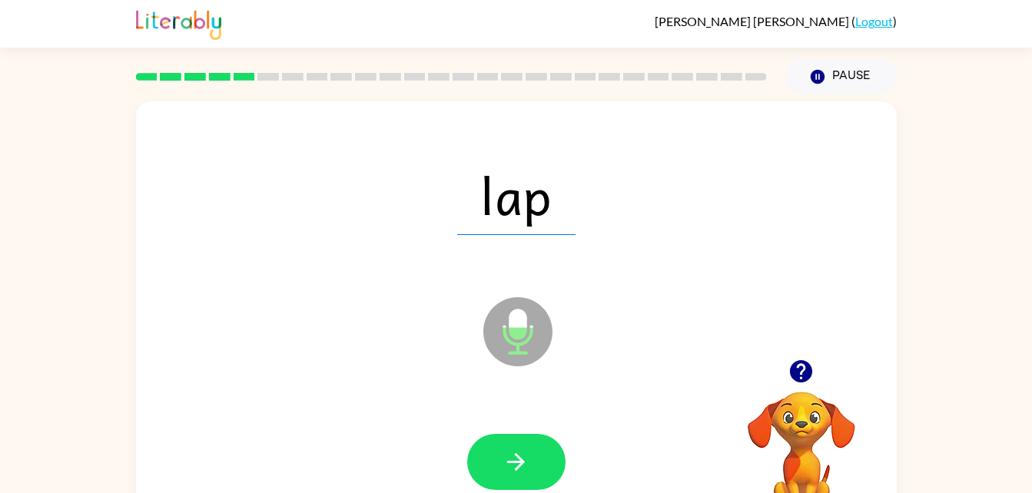
click at [463, 272] on div "Microphone The Microphone is here when it is your turn to talk" at bounding box center [479, 293] width 656 height 55
click at [522, 452] on icon "button" at bounding box center [515, 462] width 27 height 27
click at [465, 437] on div at bounding box center [516, 463] width 730 height 126
click at [498, 463] on button "button" at bounding box center [516, 462] width 98 height 56
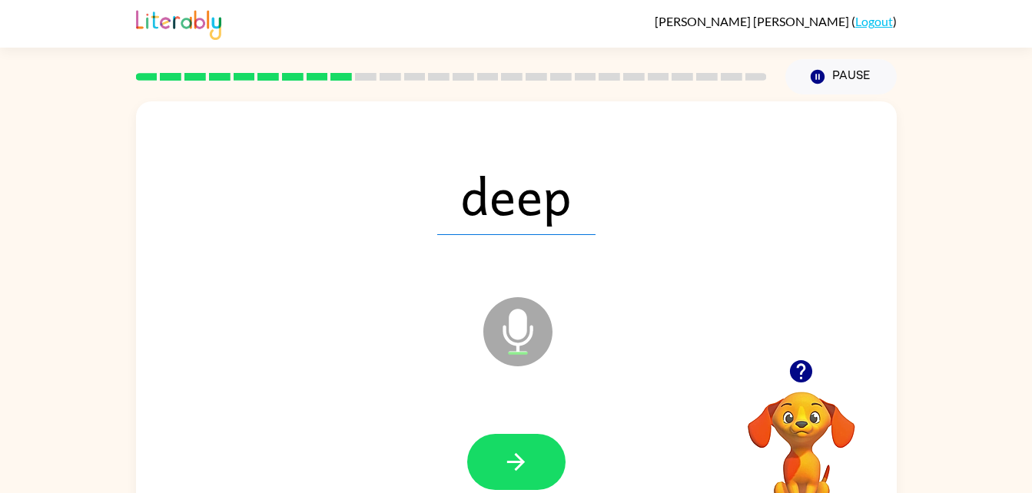
drag, startPoint x: 618, startPoint y: 372, endPoint x: 468, endPoint y: 422, distance: 158.6
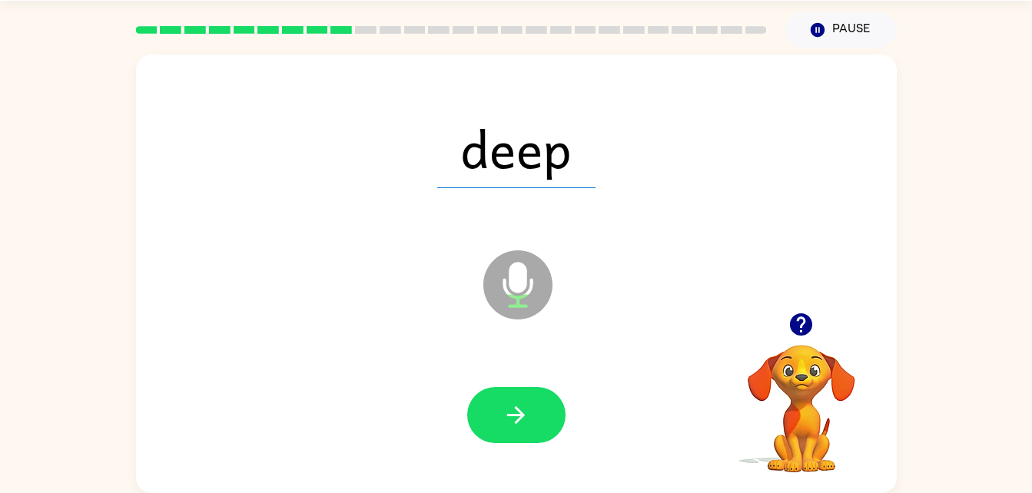
click at [521, 430] on button "button" at bounding box center [516, 415] width 98 height 56
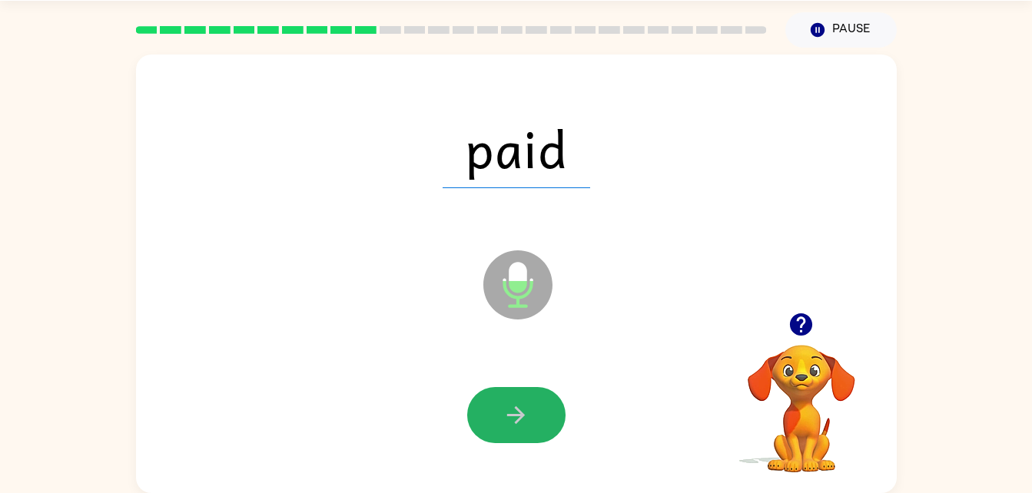
click at [520, 418] on icon "button" at bounding box center [516, 415] width 18 height 18
click at [479, 435] on button "button" at bounding box center [516, 415] width 98 height 56
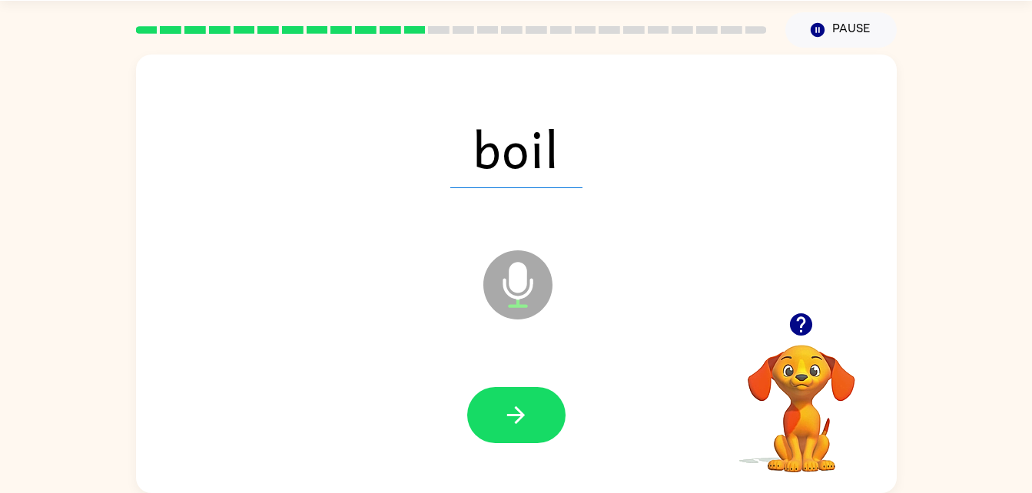
click at [506, 416] on icon "button" at bounding box center [515, 415] width 27 height 27
click at [512, 409] on icon "button" at bounding box center [515, 415] width 27 height 27
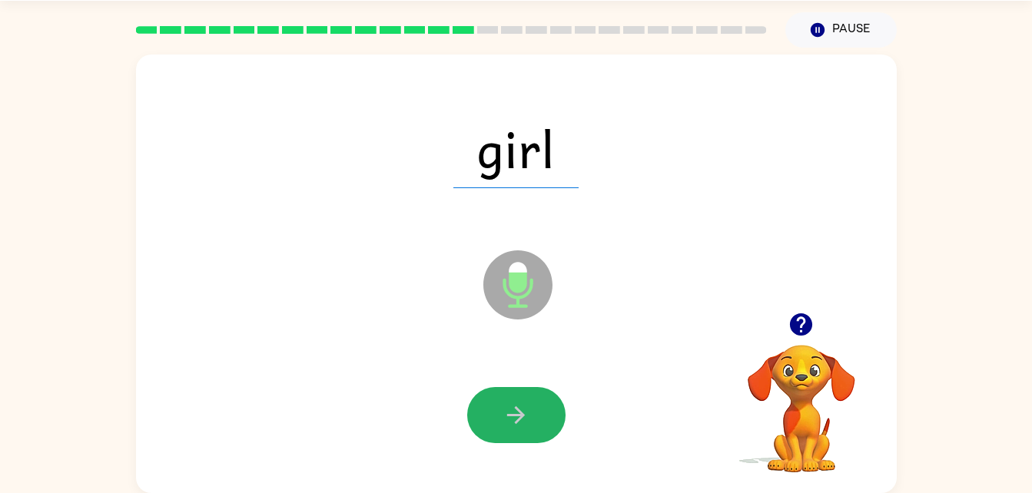
click at [513, 420] on icon "button" at bounding box center [515, 415] width 27 height 27
click at [522, 396] on button "button" at bounding box center [516, 415] width 98 height 56
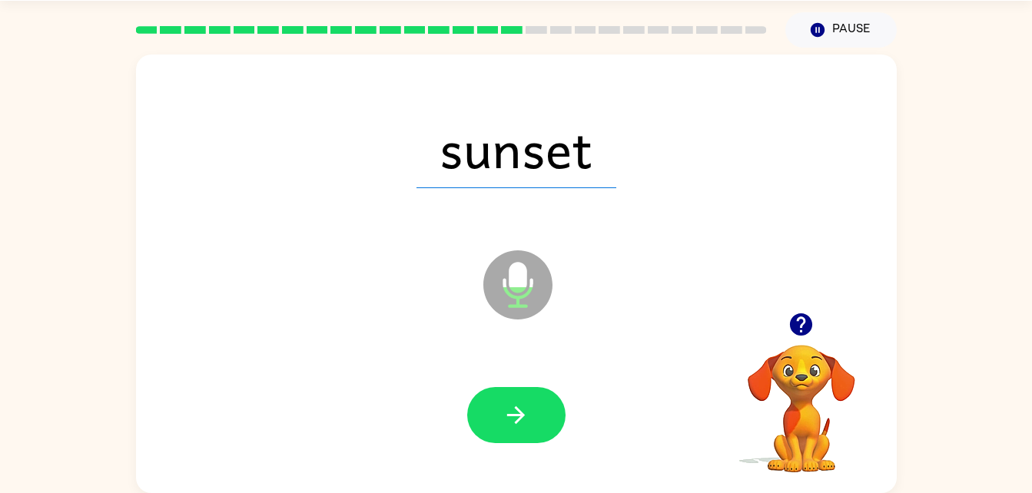
click at [518, 423] on icon "button" at bounding box center [515, 415] width 27 height 27
click at [479, 362] on div at bounding box center [516, 416] width 730 height 126
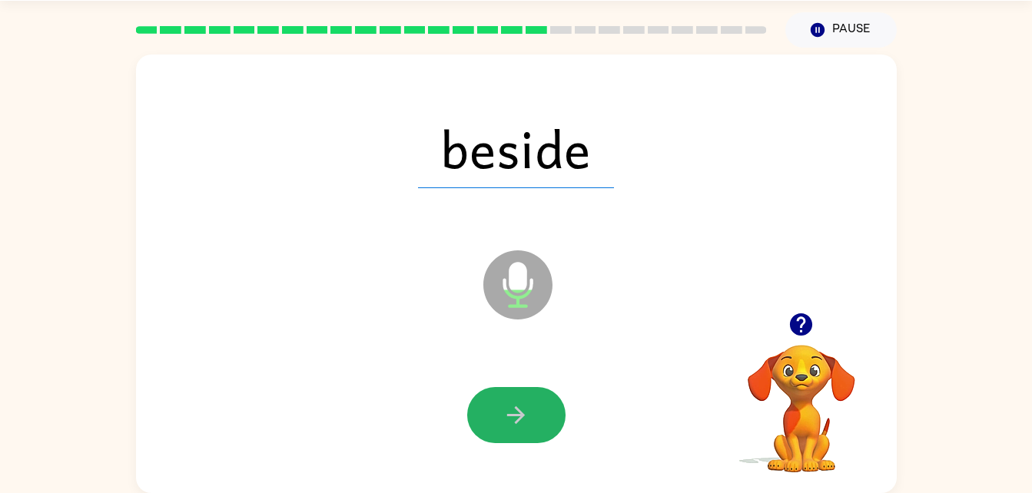
click at [510, 397] on button "button" at bounding box center [516, 415] width 98 height 56
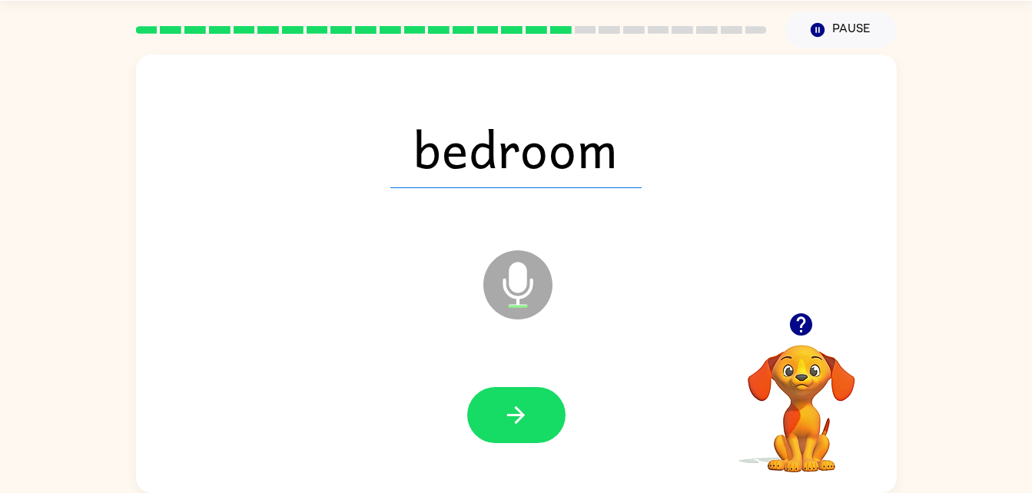
click at [502, 404] on icon "button" at bounding box center [515, 415] width 27 height 27
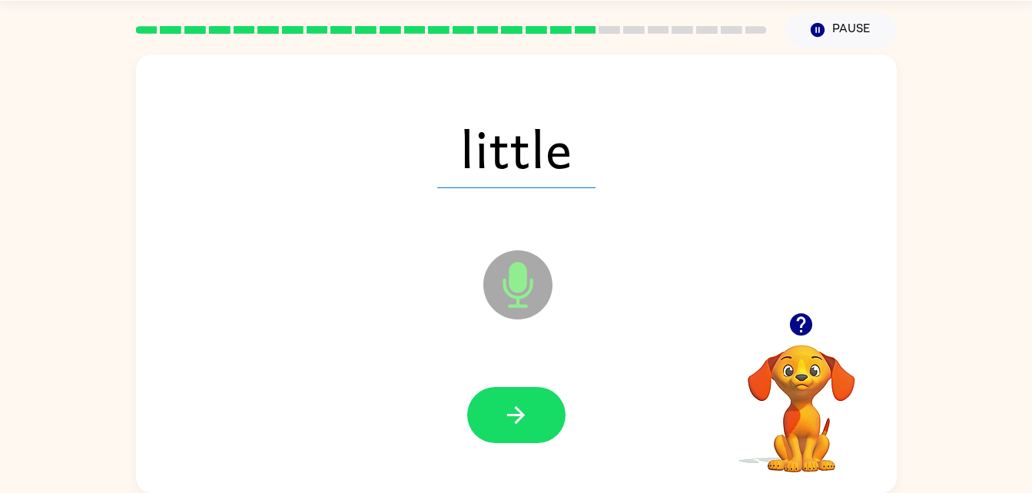
click at [519, 416] on icon "button" at bounding box center [515, 415] width 27 height 27
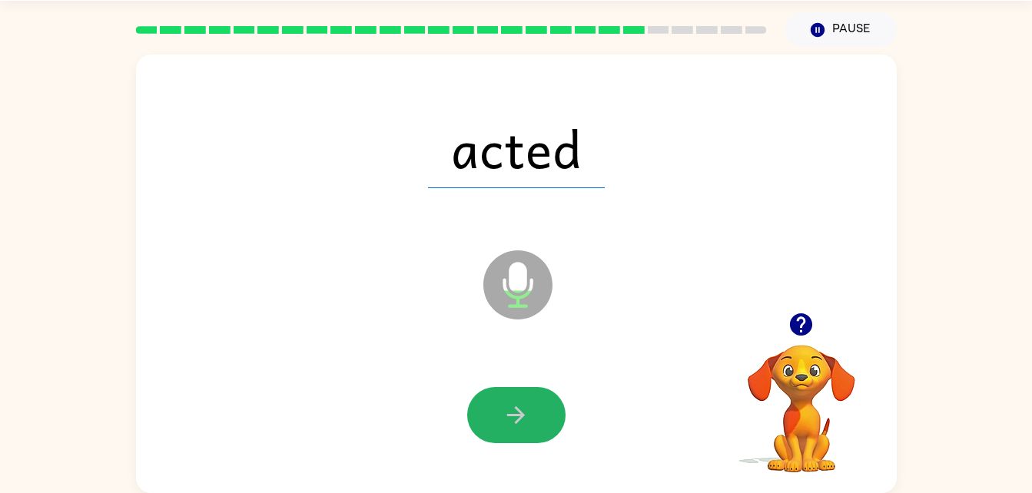
click at [525, 408] on icon "button" at bounding box center [515, 415] width 27 height 27
click at [516, 412] on icon "button" at bounding box center [515, 415] width 27 height 27
click at [516, 402] on icon "button" at bounding box center [515, 415] width 27 height 27
click at [529, 425] on icon "button" at bounding box center [515, 415] width 27 height 27
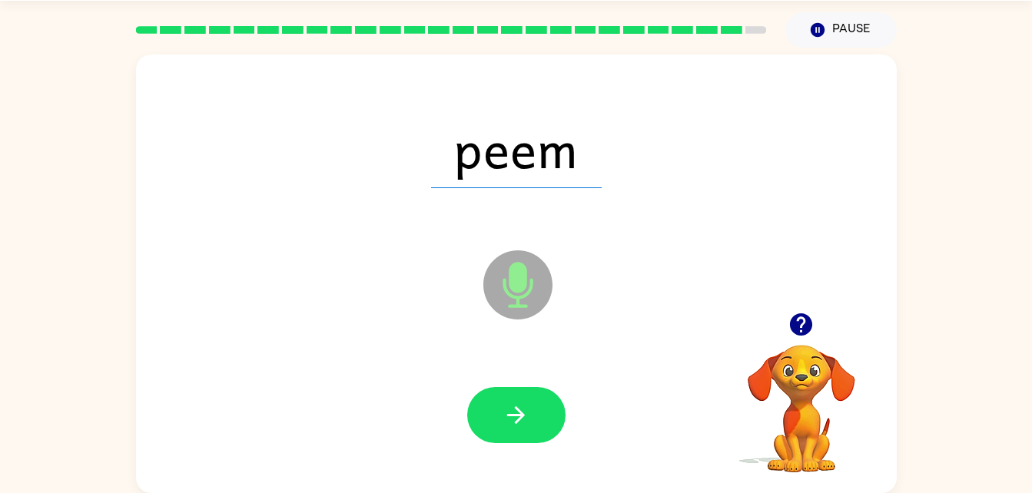
click at [518, 398] on button "button" at bounding box center [516, 415] width 98 height 56
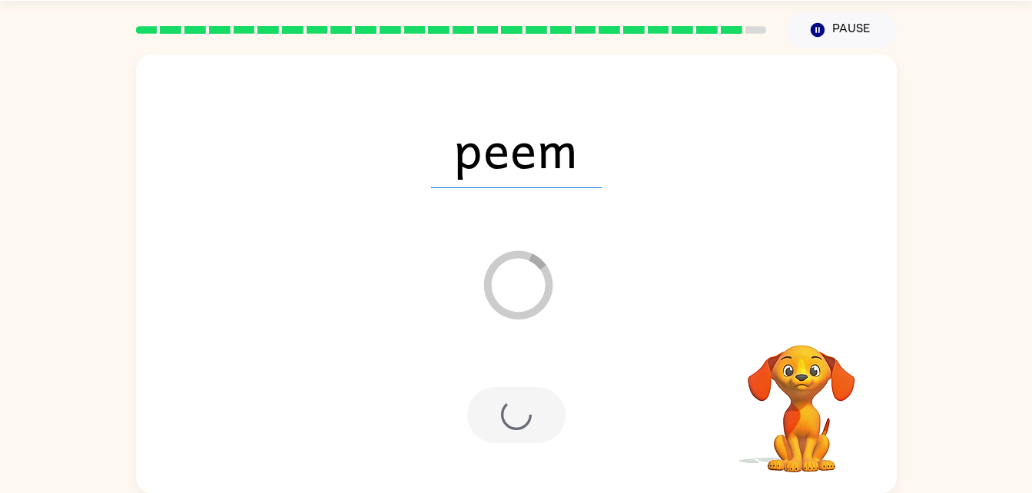
scroll to position [19, 0]
